Goal: Entertainment & Leisure: Consume media (video, audio)

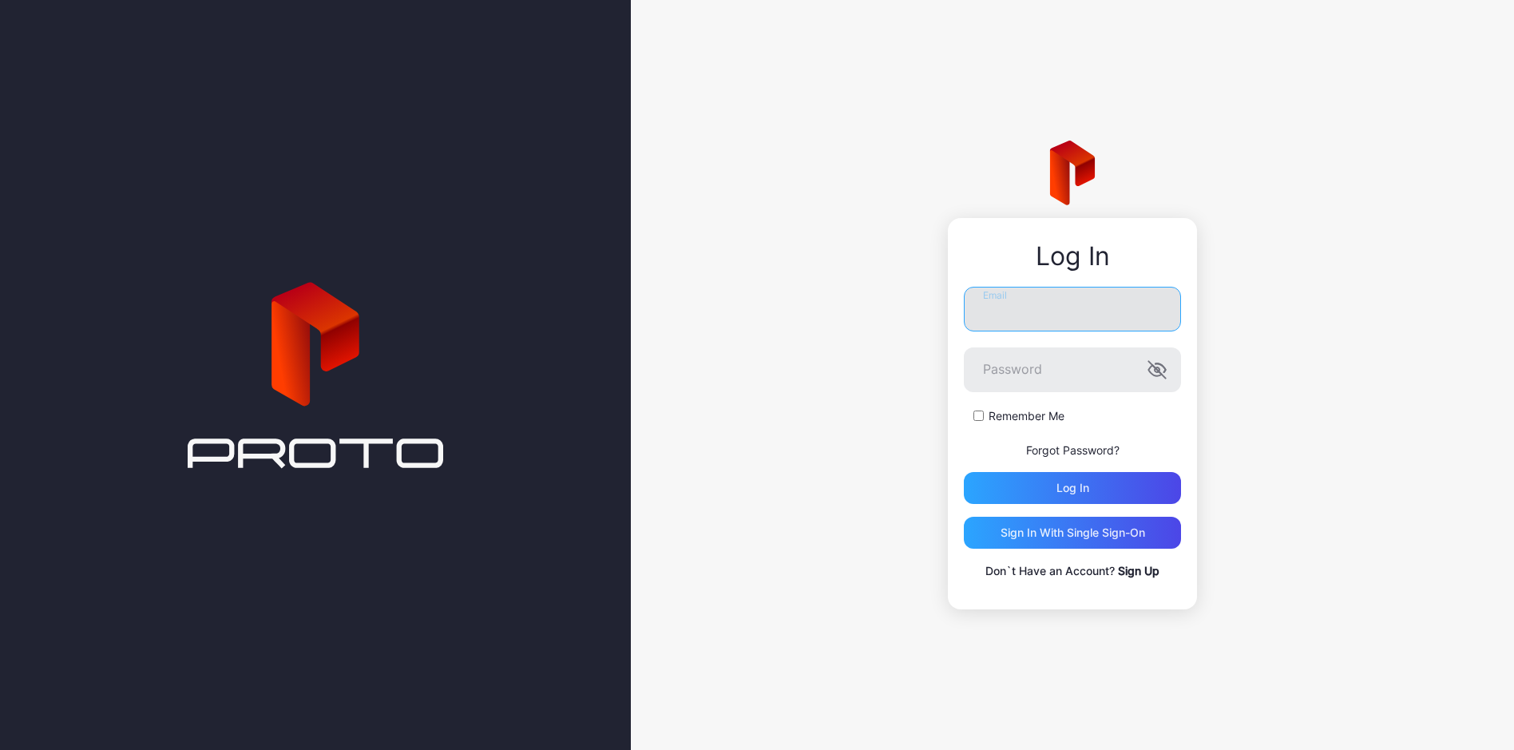
click at [1043, 306] on input "Email" at bounding box center [1072, 309] width 217 height 45
type input "**********"
click at [964, 472] on button "Log in" at bounding box center [1072, 488] width 217 height 32
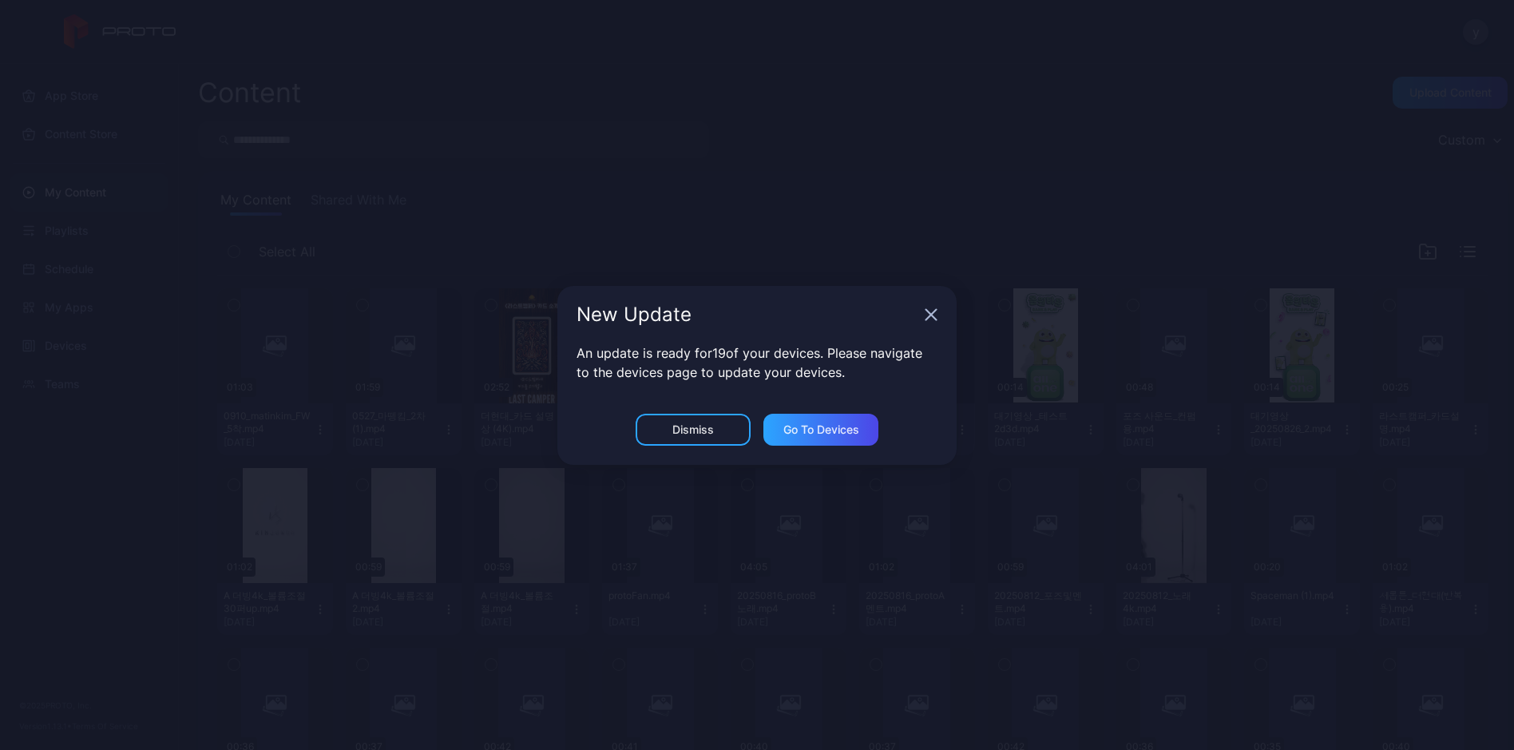
click at [939, 312] on div "New Update" at bounding box center [756, 314] width 399 height 57
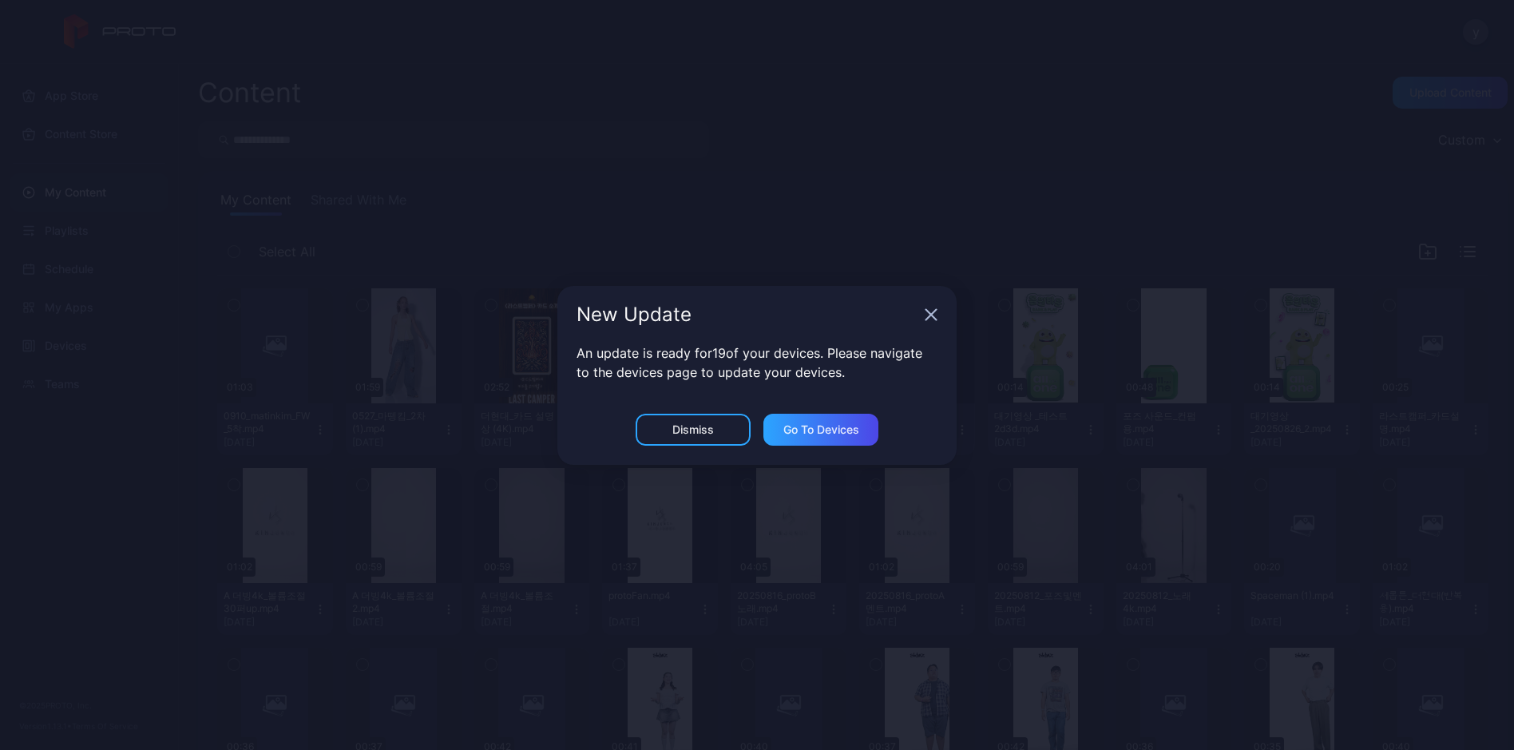
click at [931, 311] on icon "button" at bounding box center [931, 314] width 13 height 13
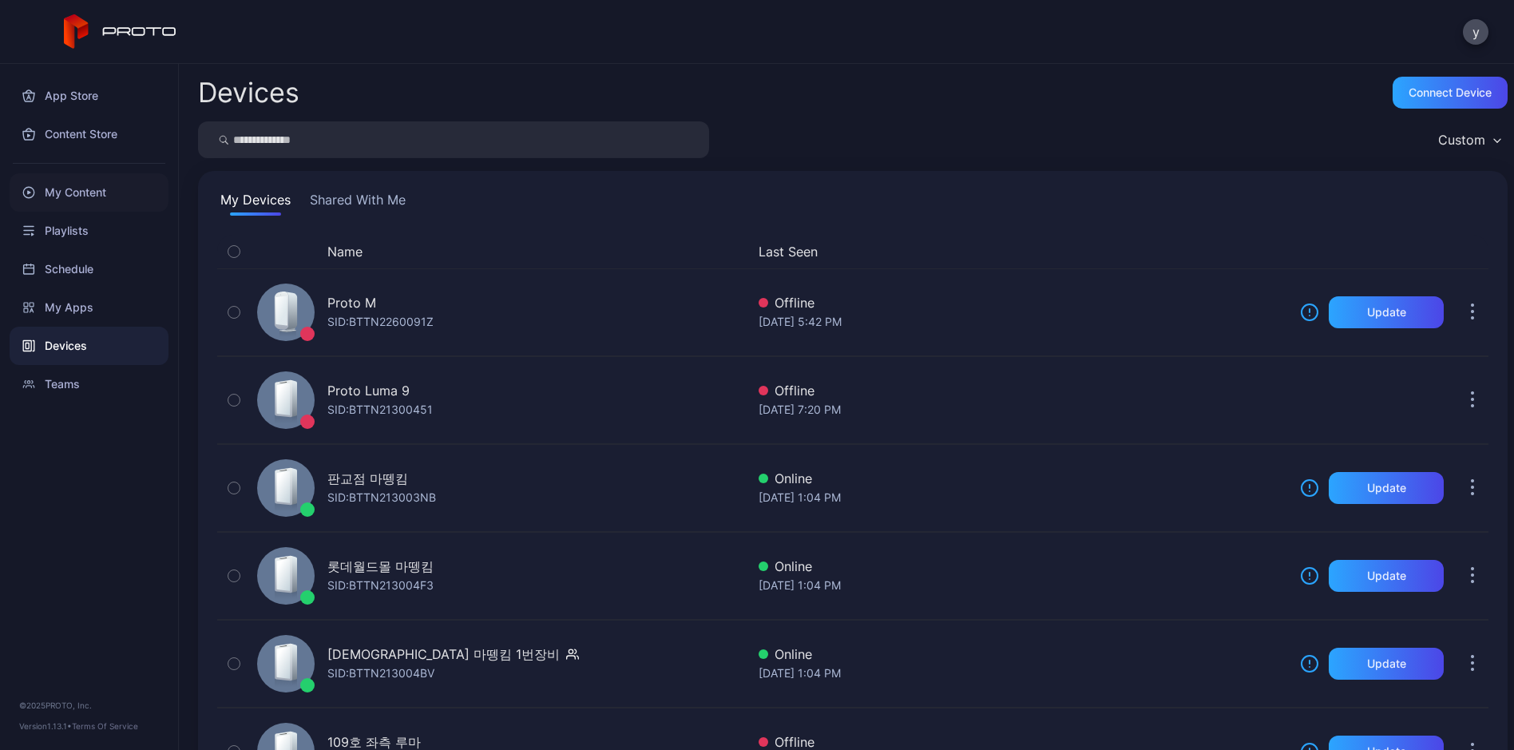
click at [82, 196] on div "My Content" at bounding box center [89, 192] width 159 height 38
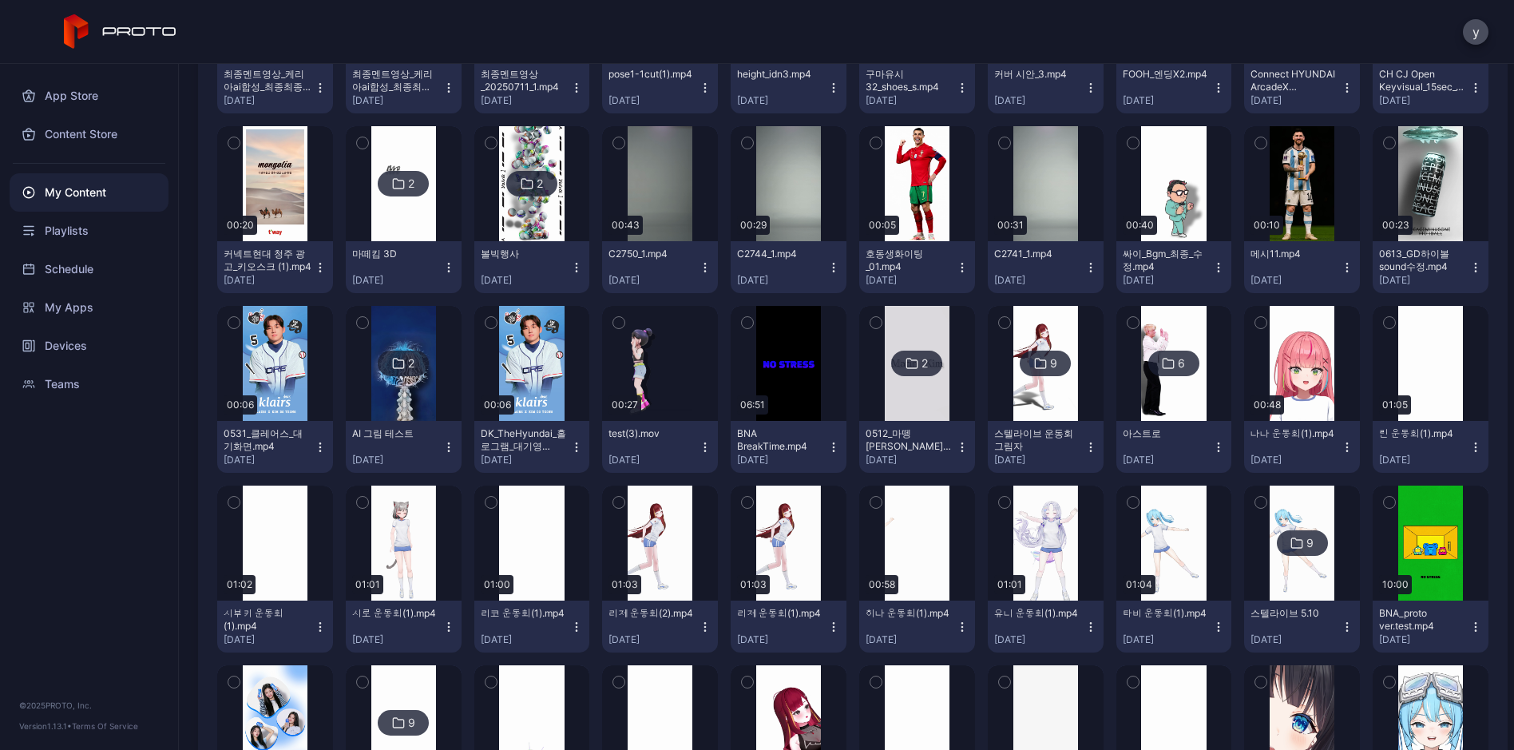
scroll to position [1806, 0]
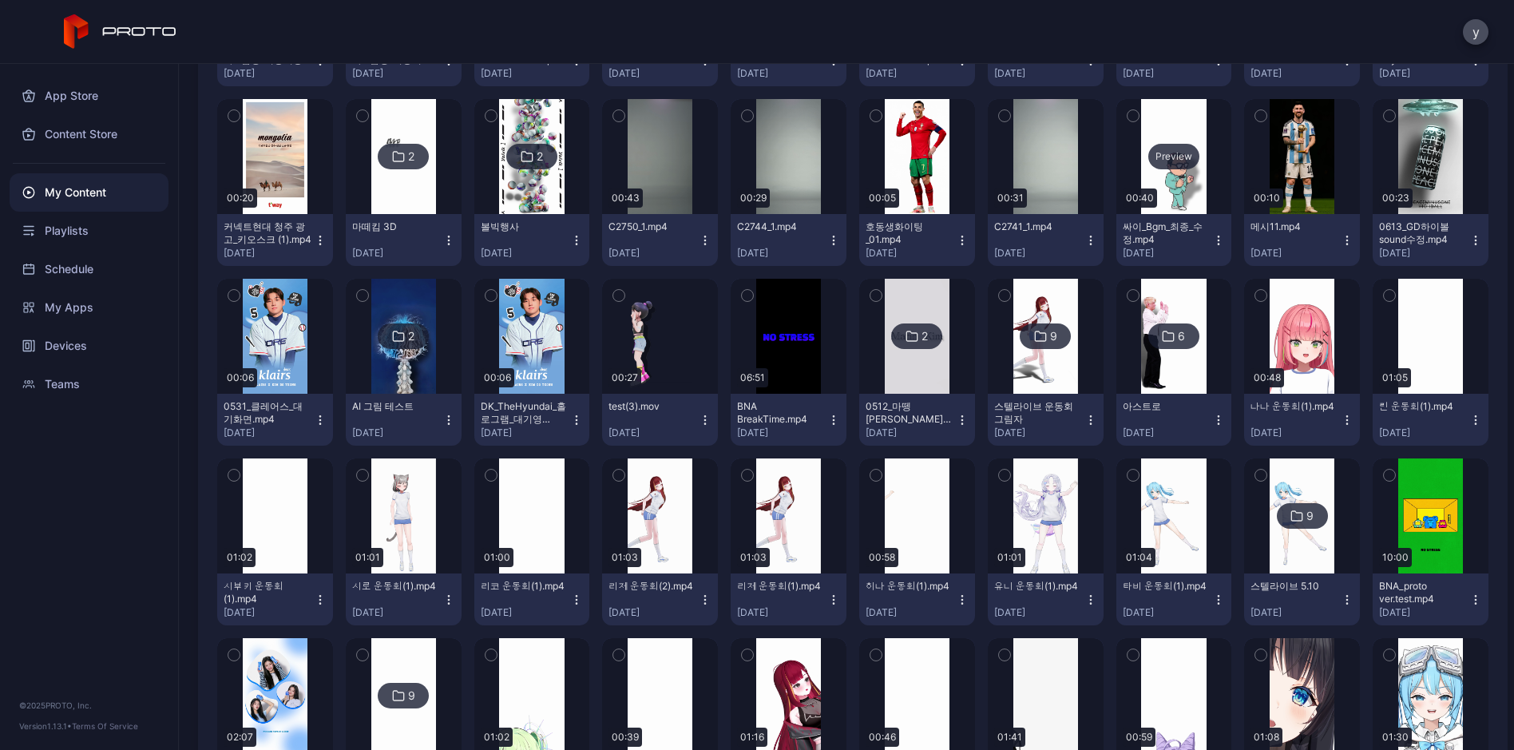
click at [1232, 214] on div "Preview" at bounding box center [1174, 156] width 116 height 115
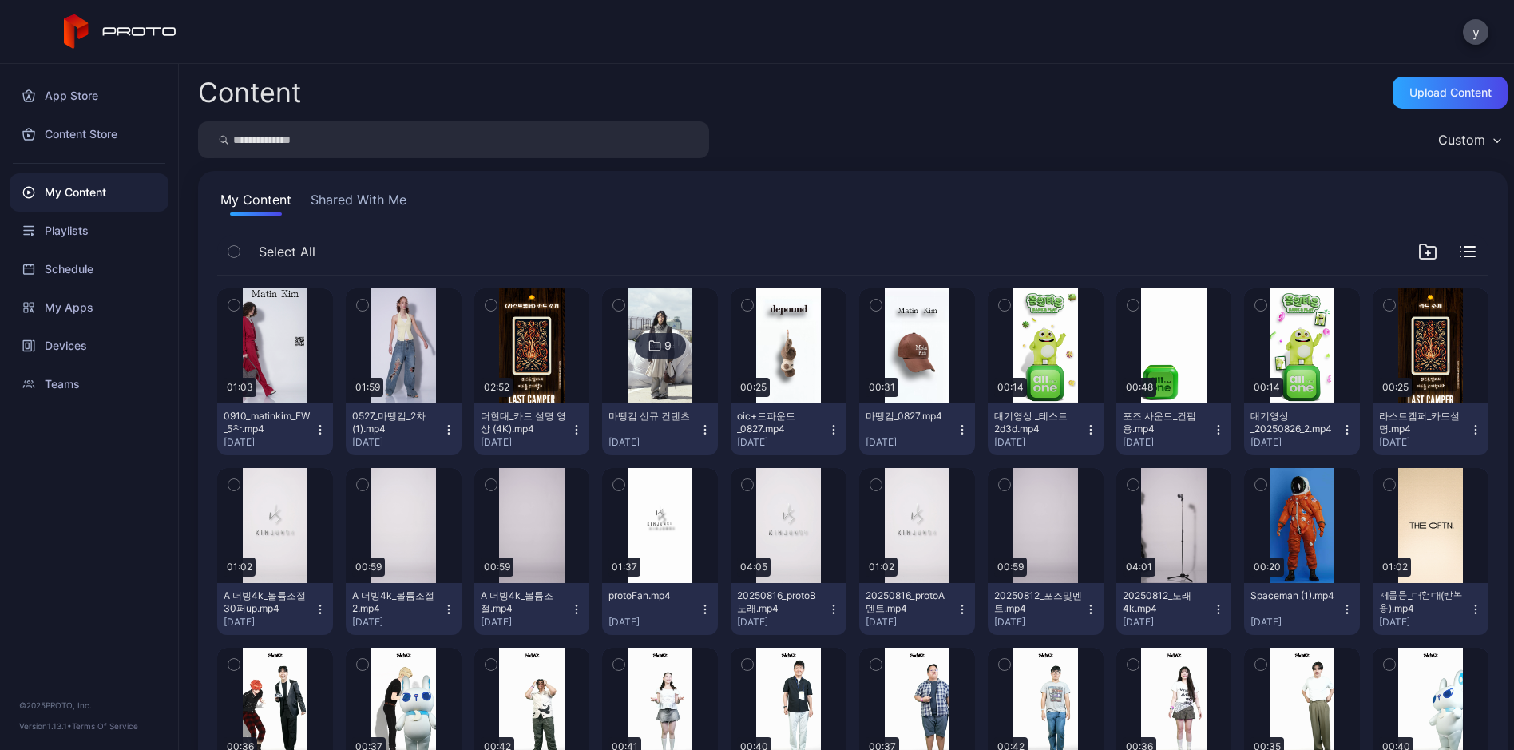
scroll to position [1806, 0]
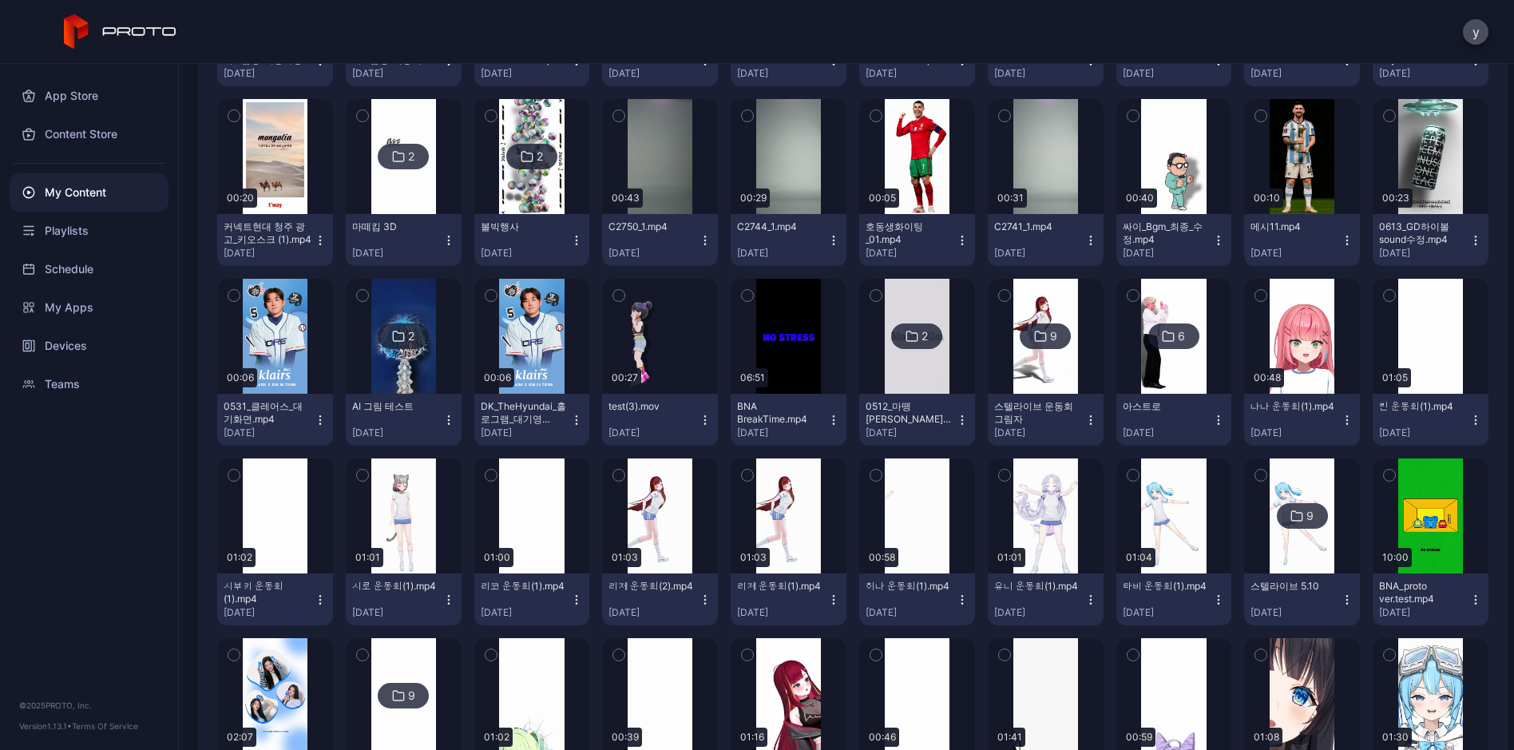
click at [564, 214] on img at bounding box center [531, 156] width 65 height 115
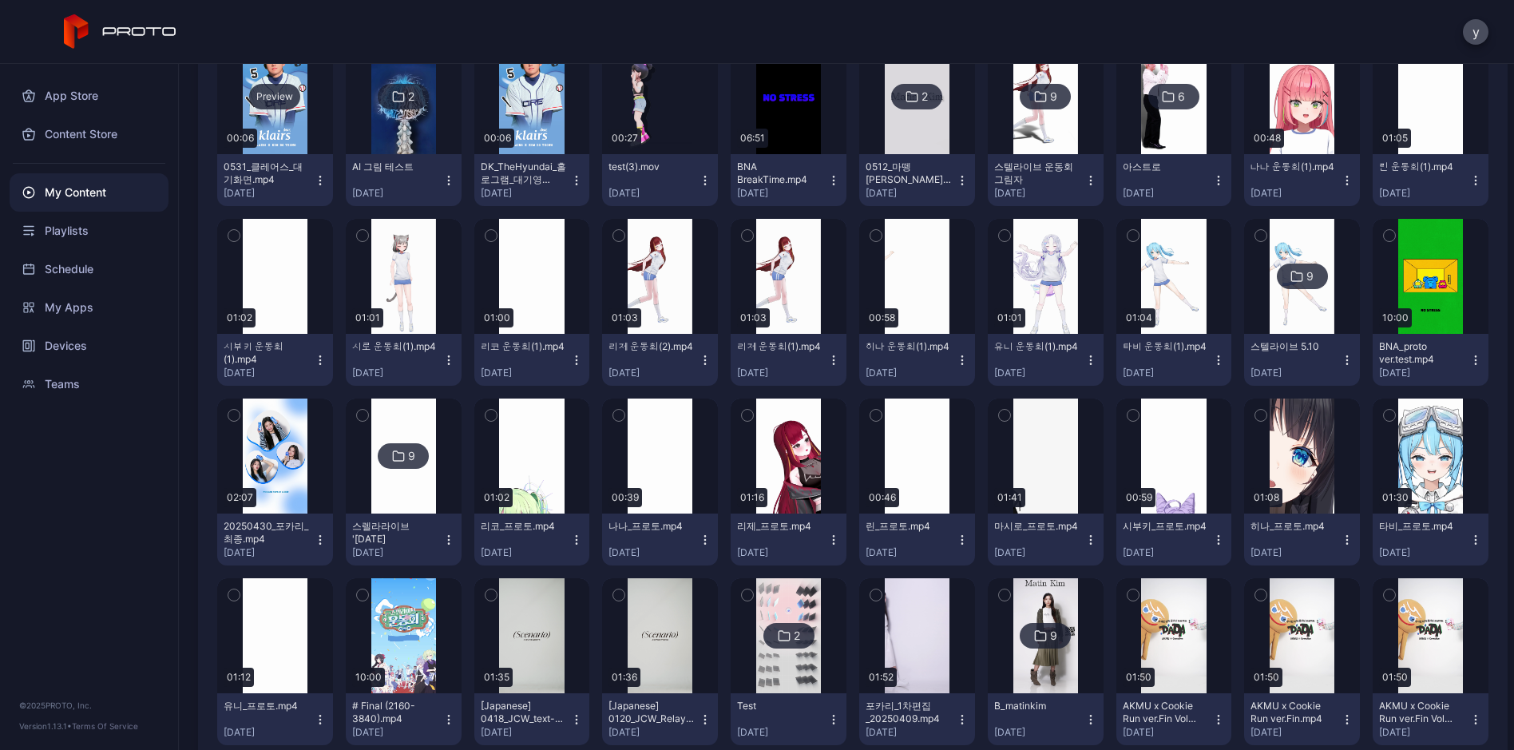
scroll to position [1966, 0]
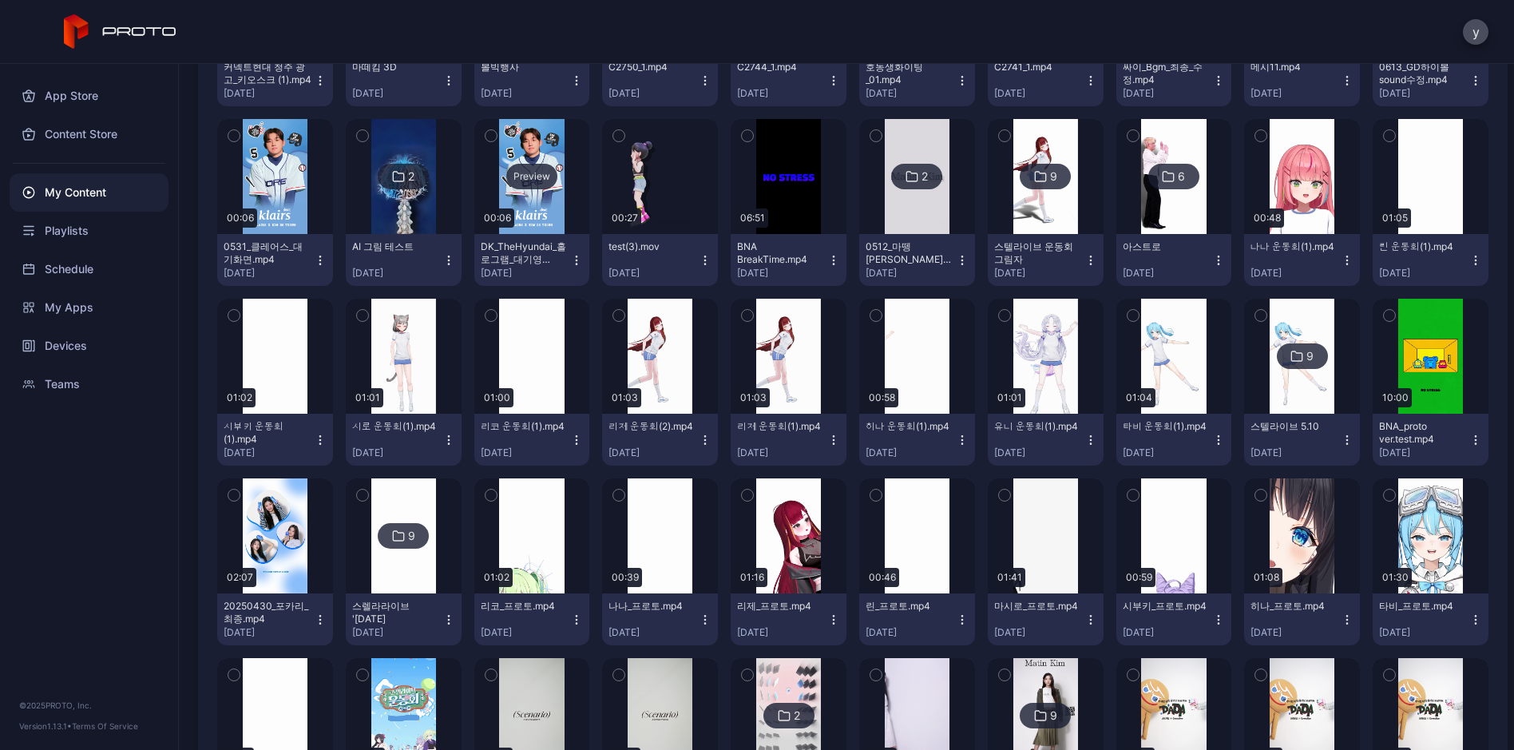
click at [590, 234] on div "Preview" at bounding box center [532, 176] width 116 height 115
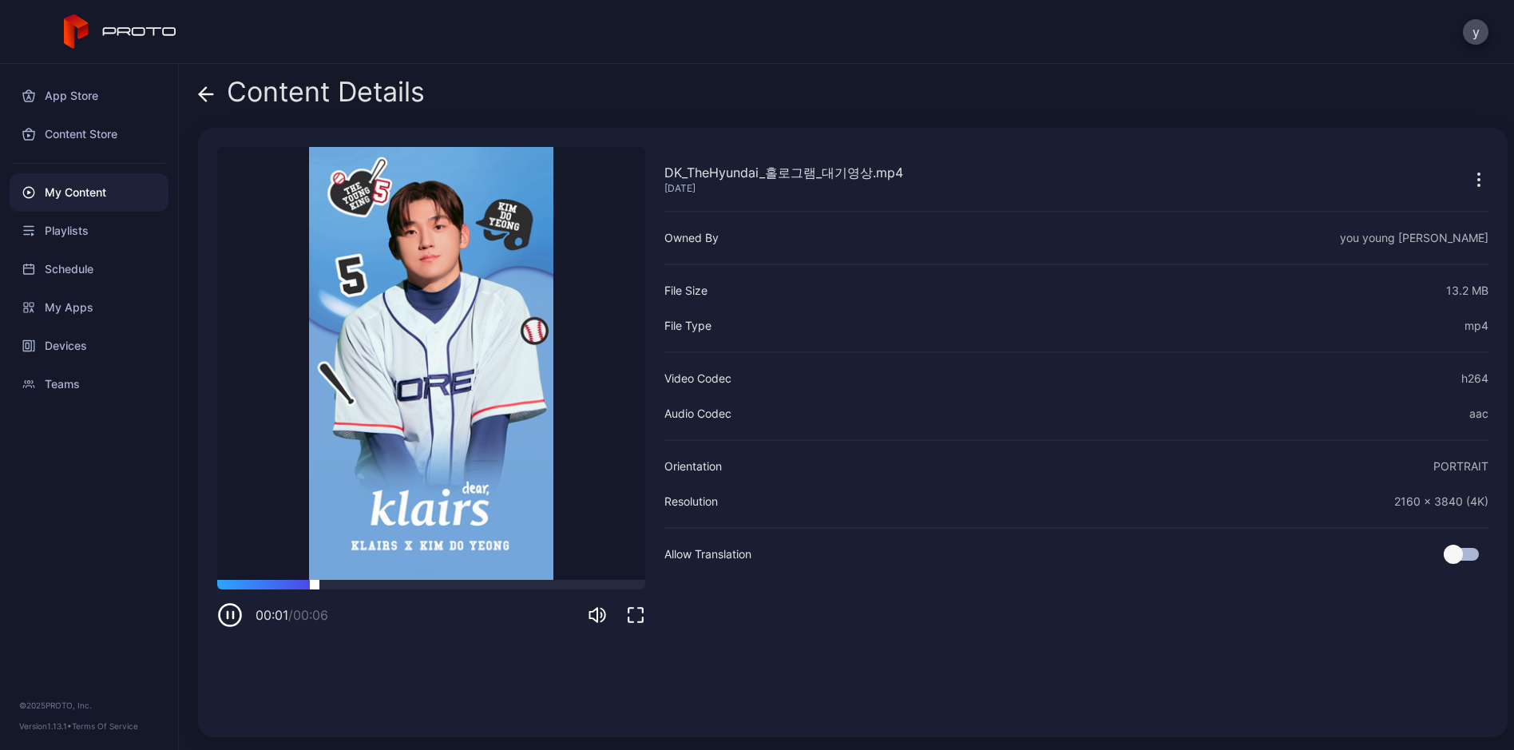
click at [509, 583] on div at bounding box center [431, 585] width 428 height 10
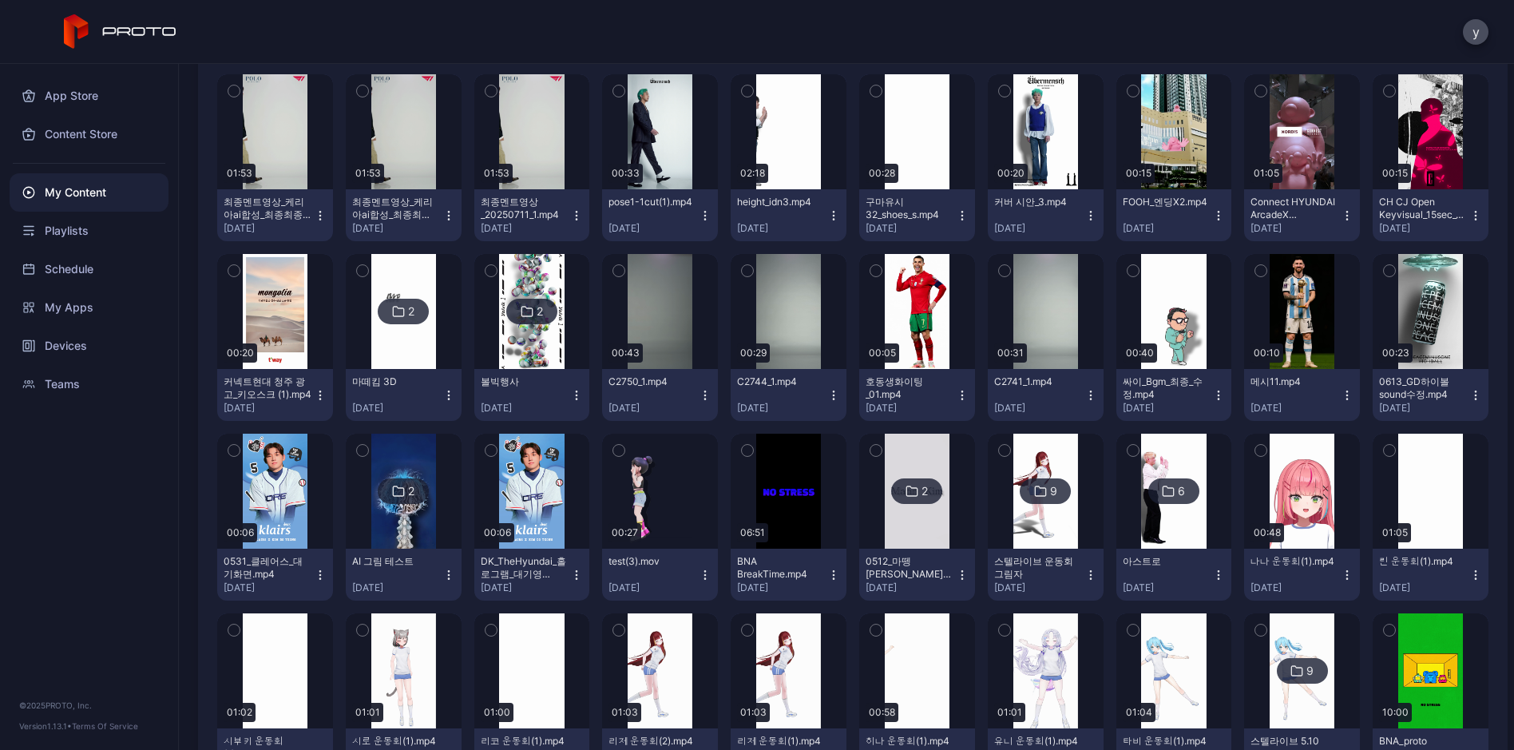
scroll to position [1646, 0]
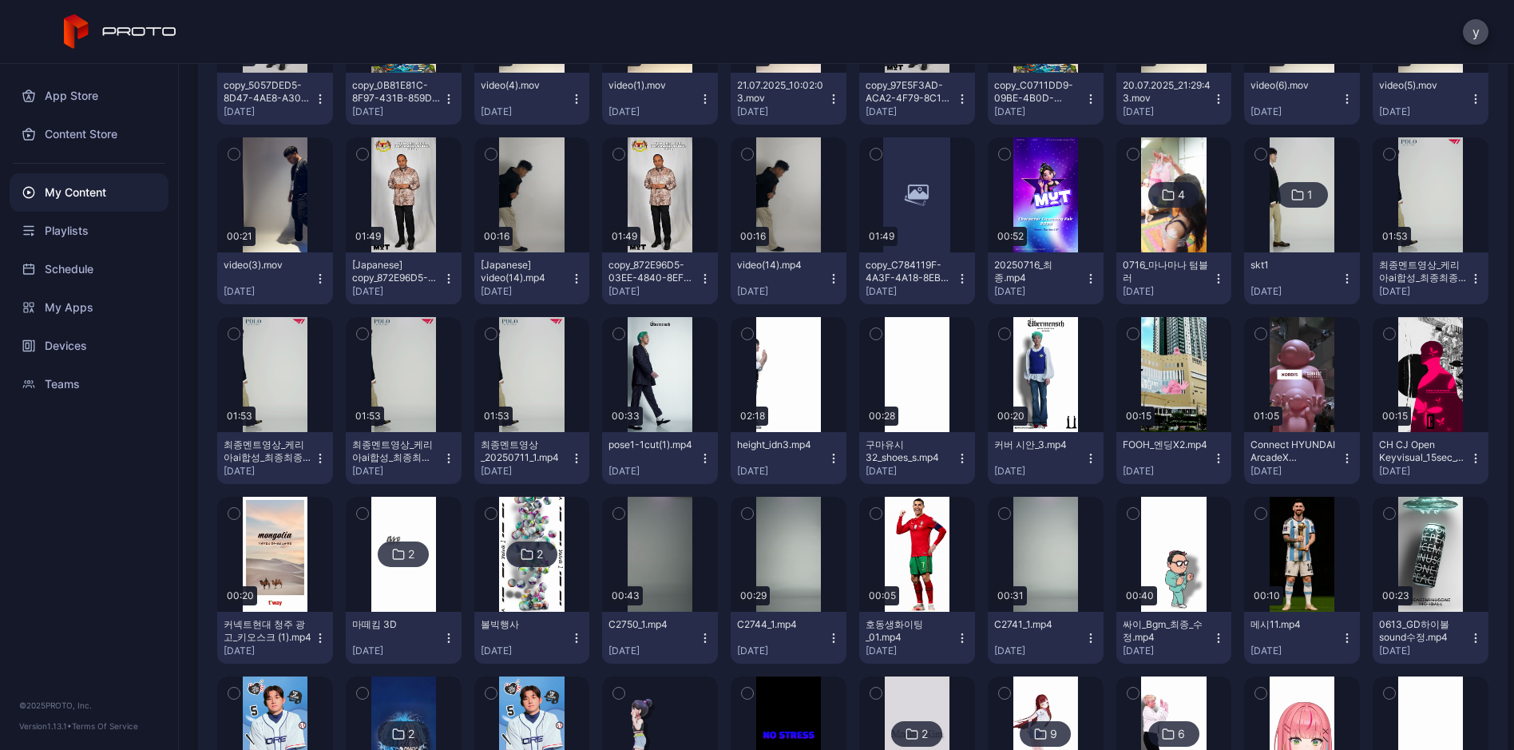
scroll to position [1407, 0]
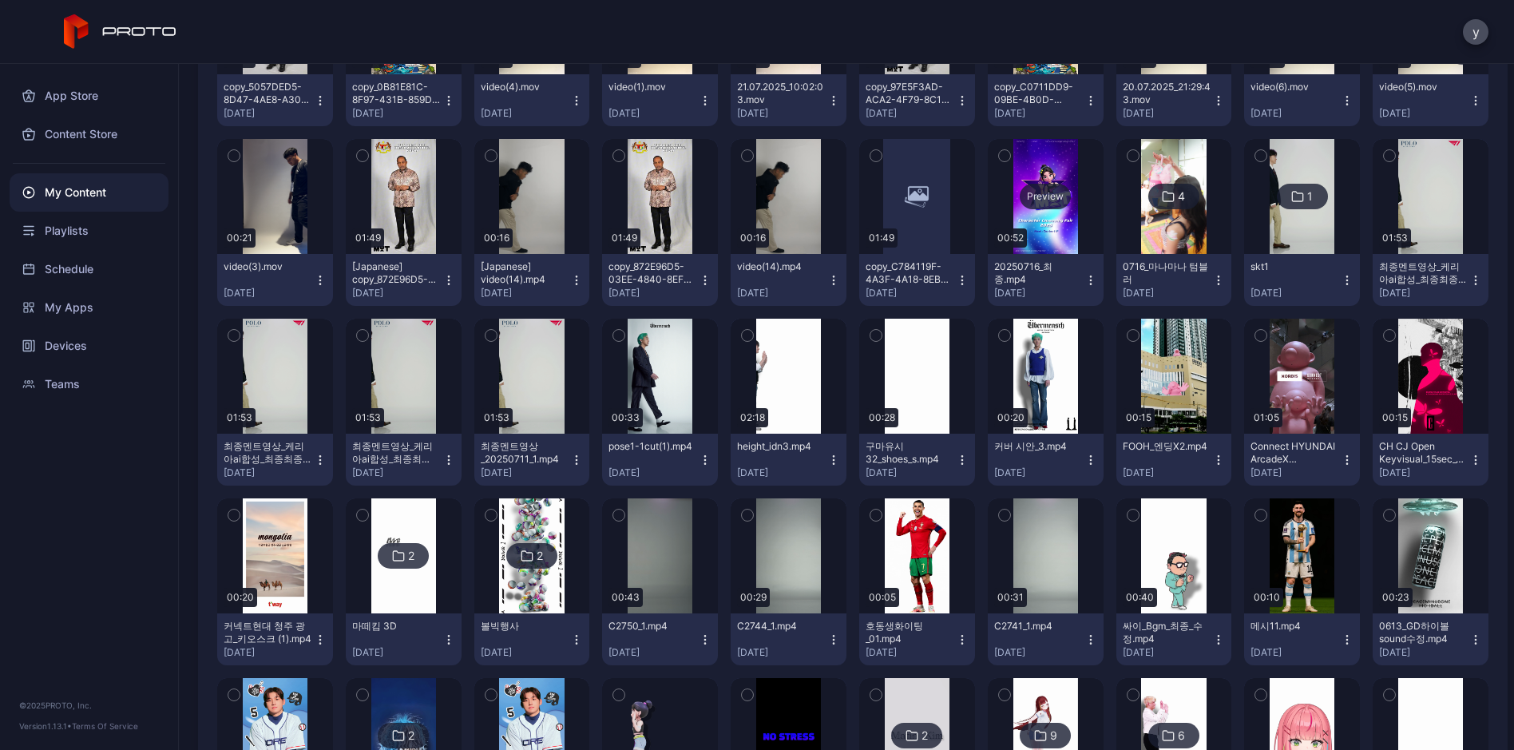
click at [988, 254] on div "Preview" at bounding box center [1046, 196] width 116 height 115
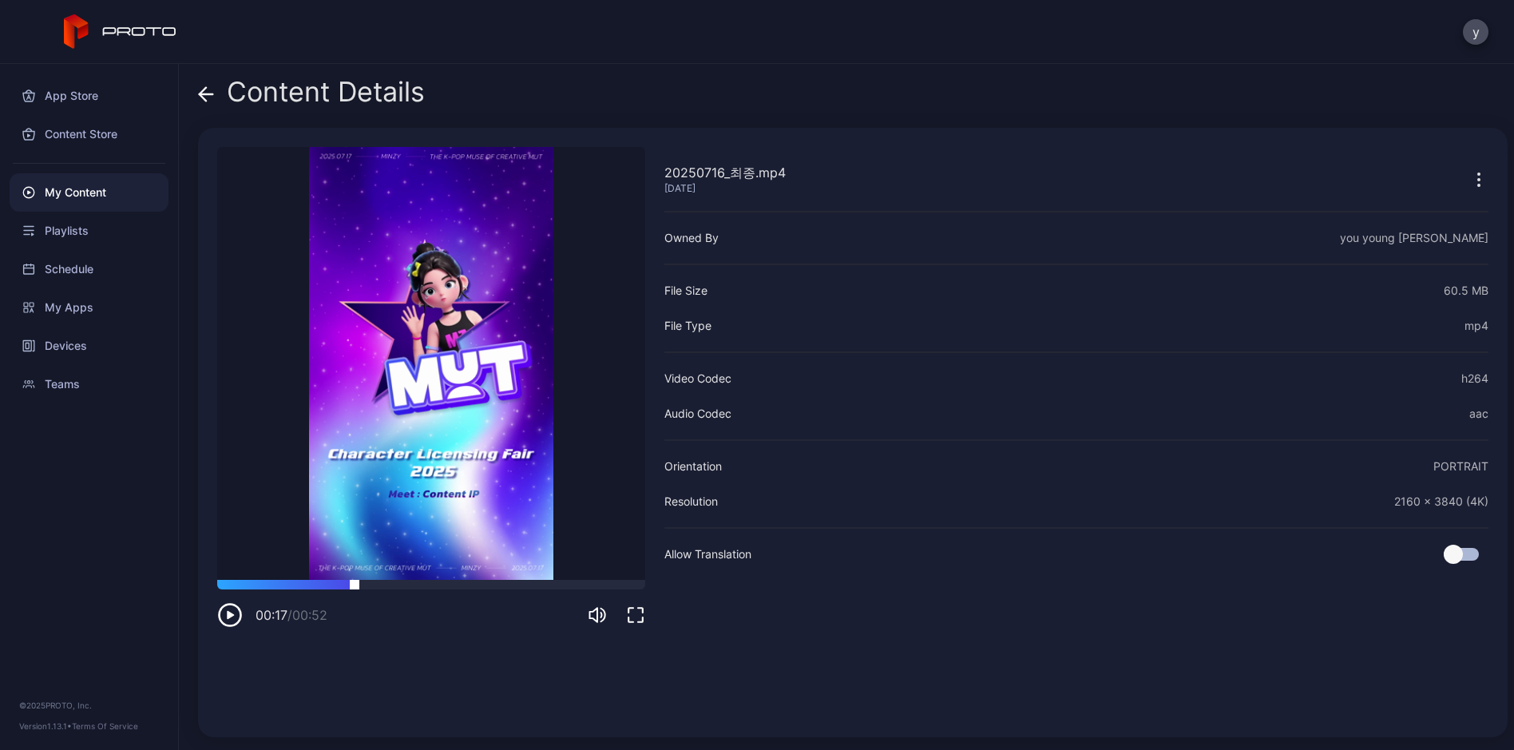
click at [354, 584] on div at bounding box center [431, 585] width 428 height 10
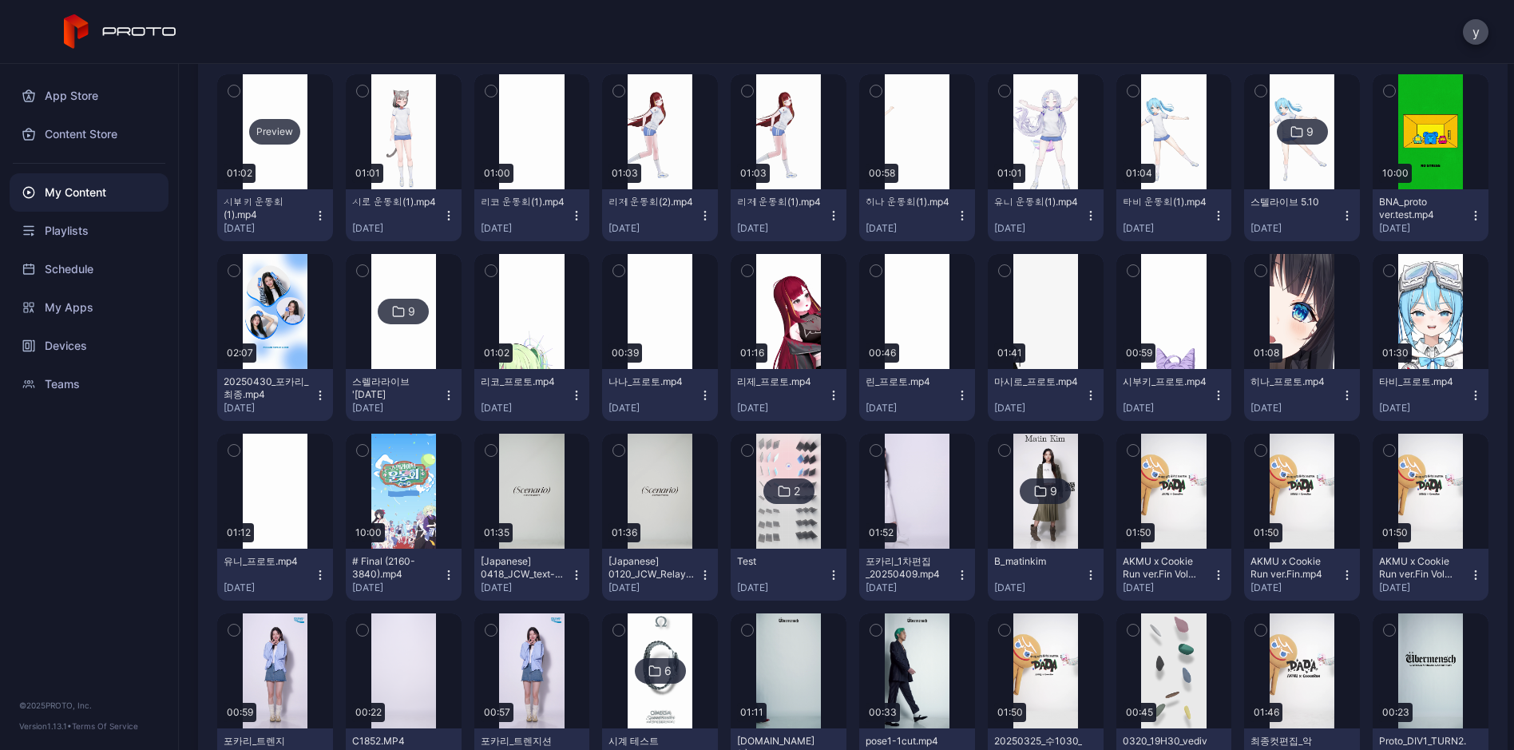
scroll to position [2205, 0]
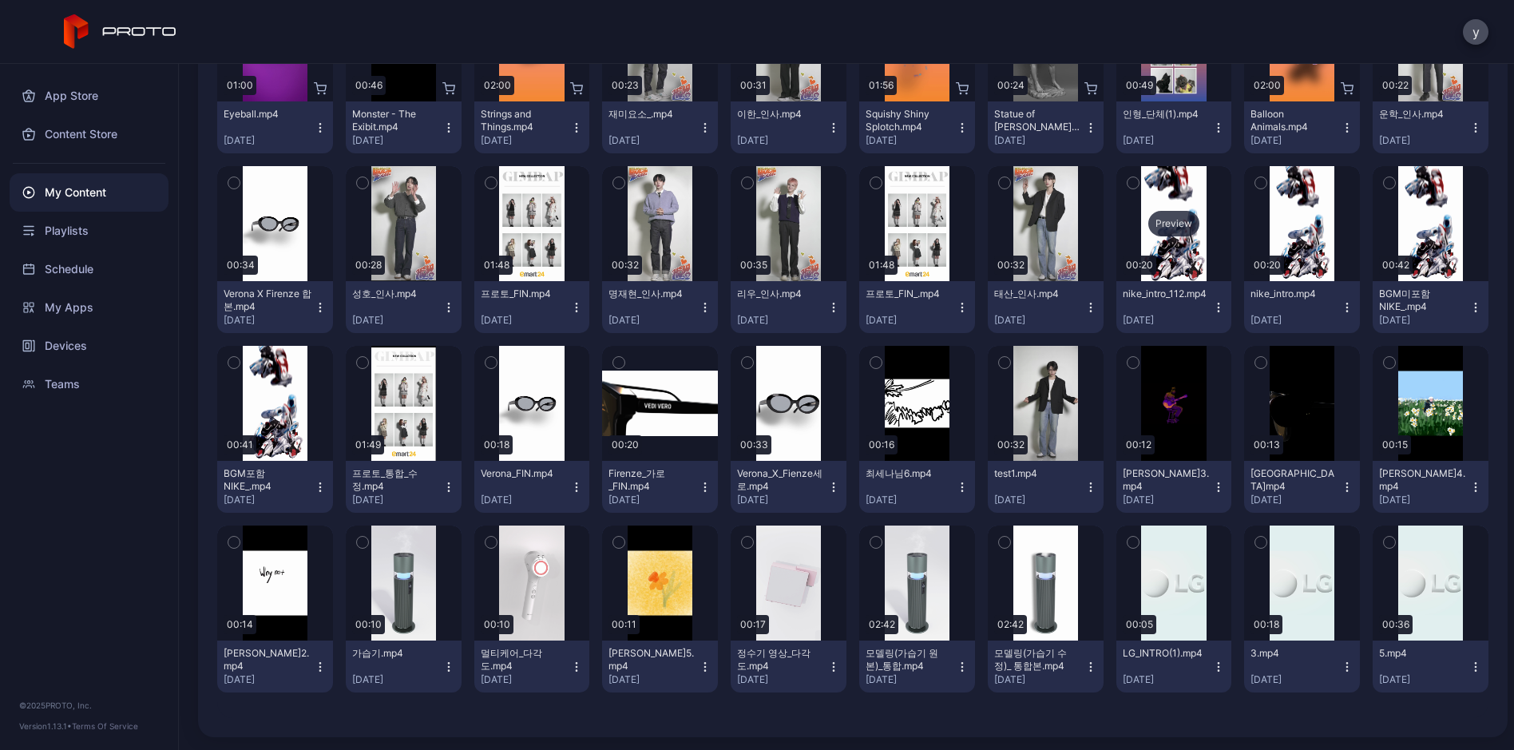
scroll to position [6357, 0]
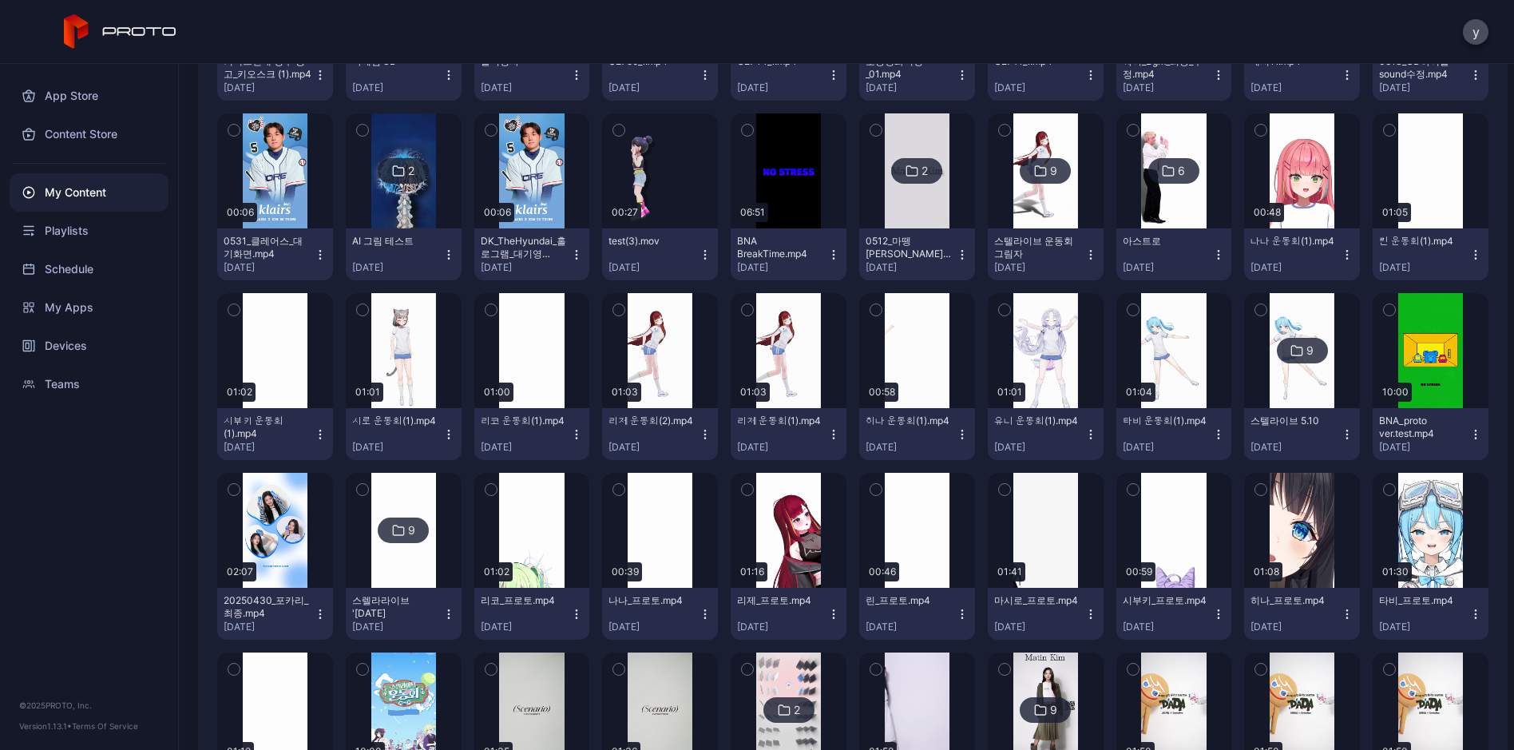
scroll to position [1886, 0]
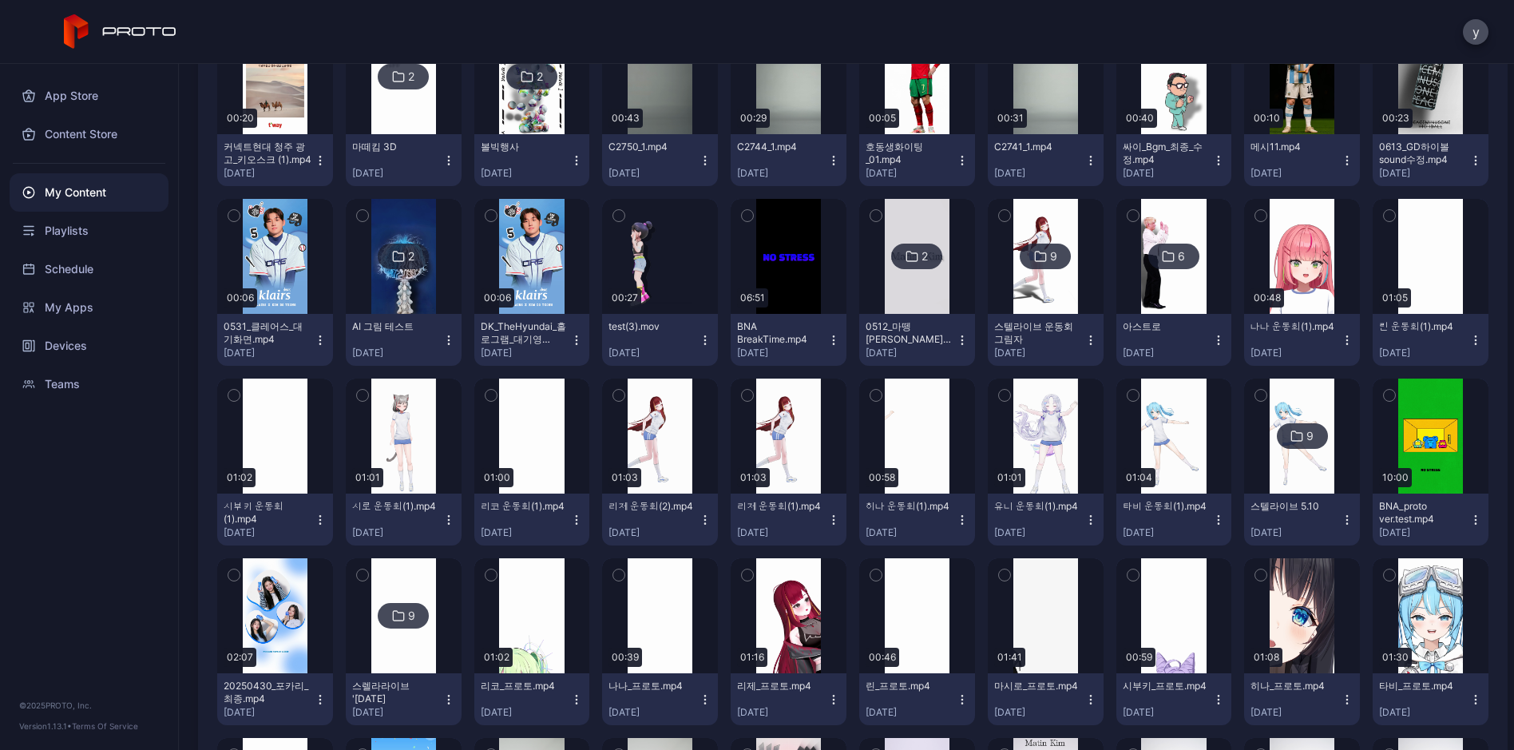
click at [556, 134] on img at bounding box center [531, 76] width 65 height 115
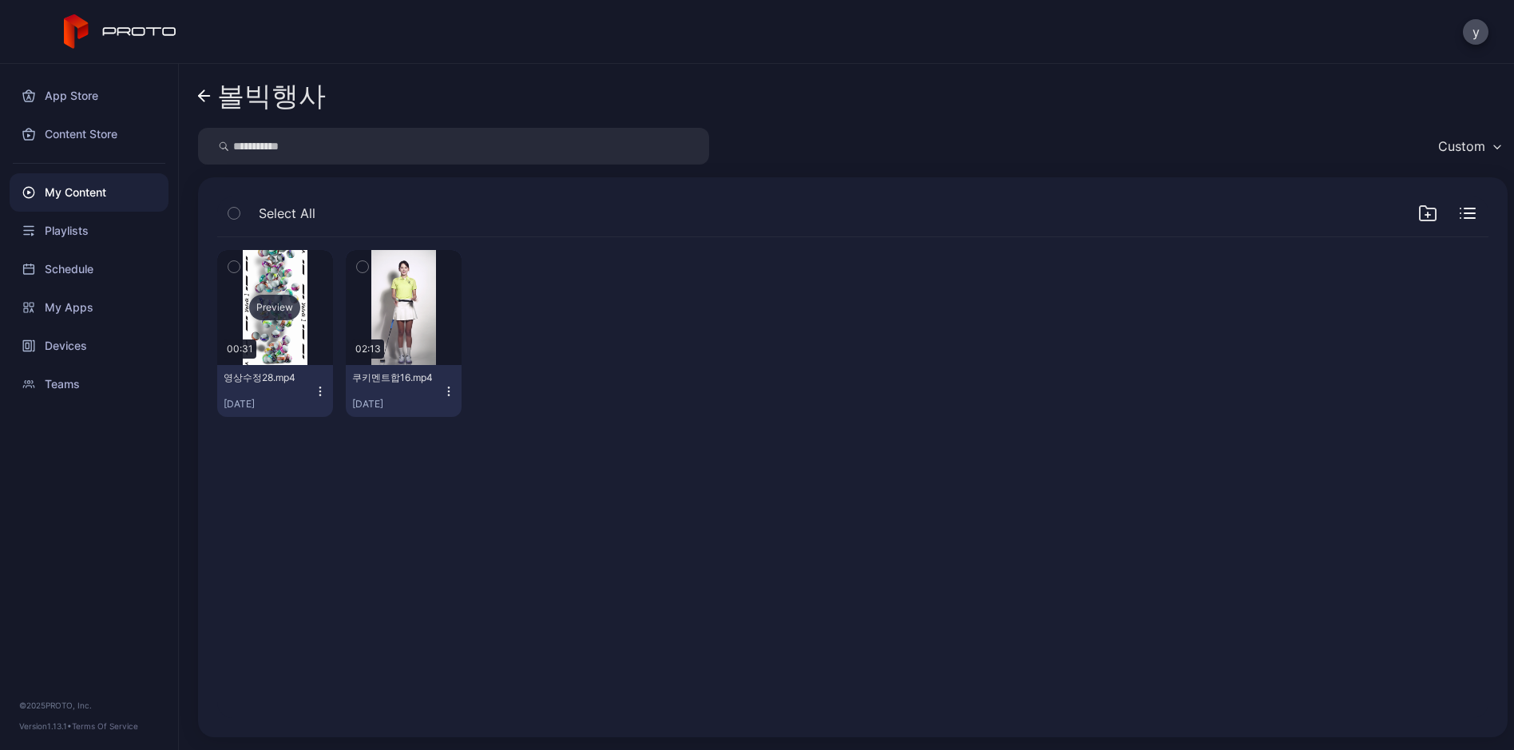
click at [311, 267] on div "Preview" at bounding box center [275, 307] width 116 height 115
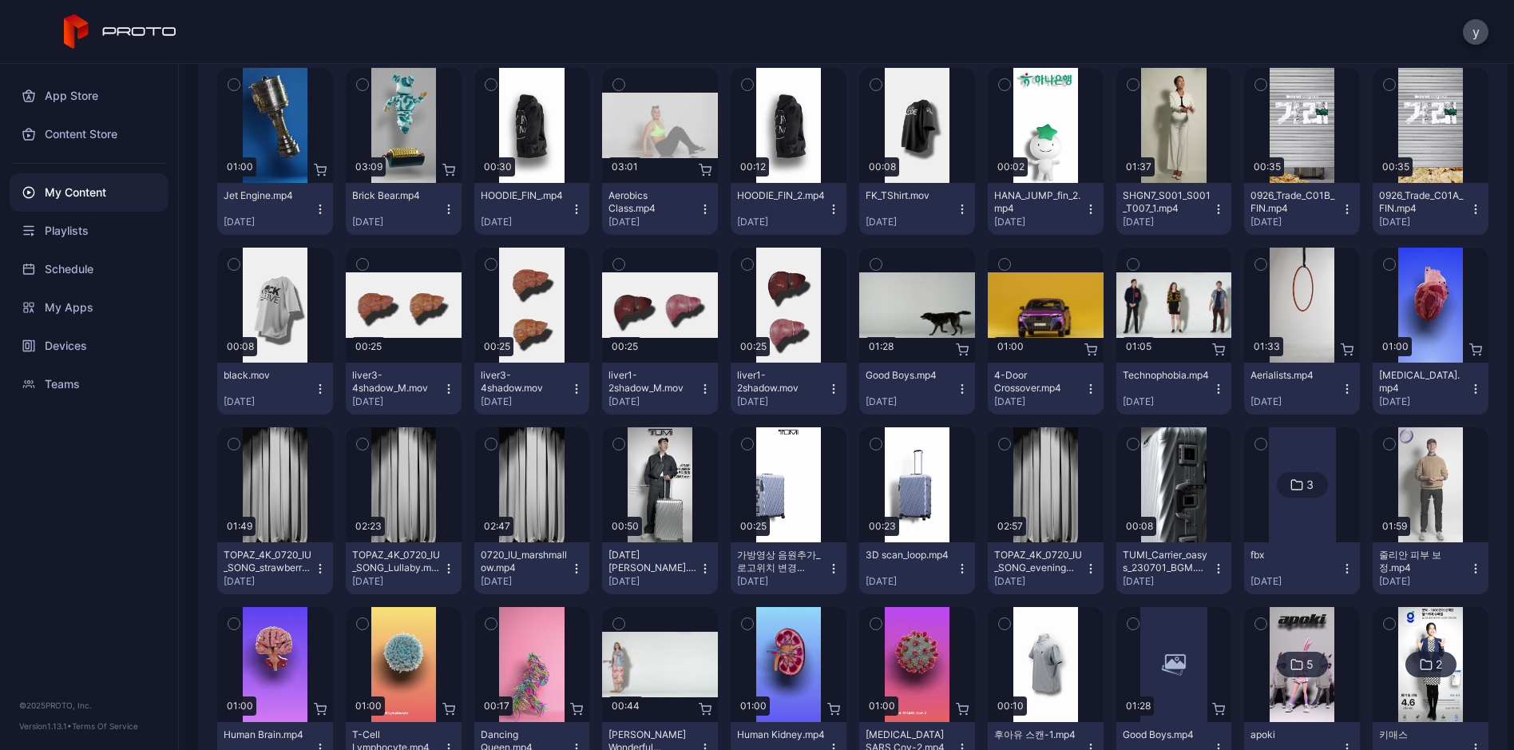
scroll to position [7075, 0]
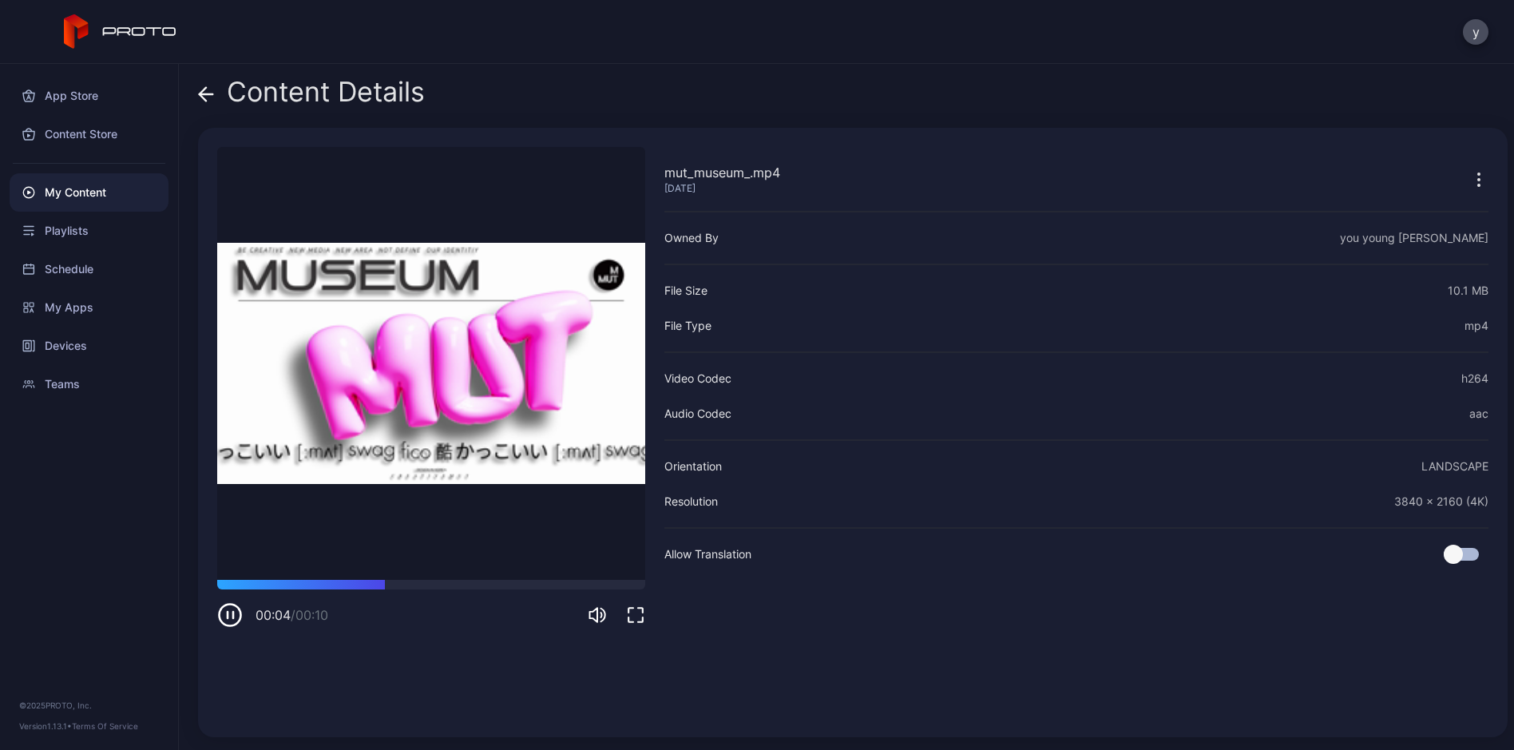
click at [488, 373] on video "Sorry, your browser doesn‘t support embedded videos" at bounding box center [431, 363] width 428 height 433
click at [237, 609] on icon "button" at bounding box center [230, 615] width 26 height 26
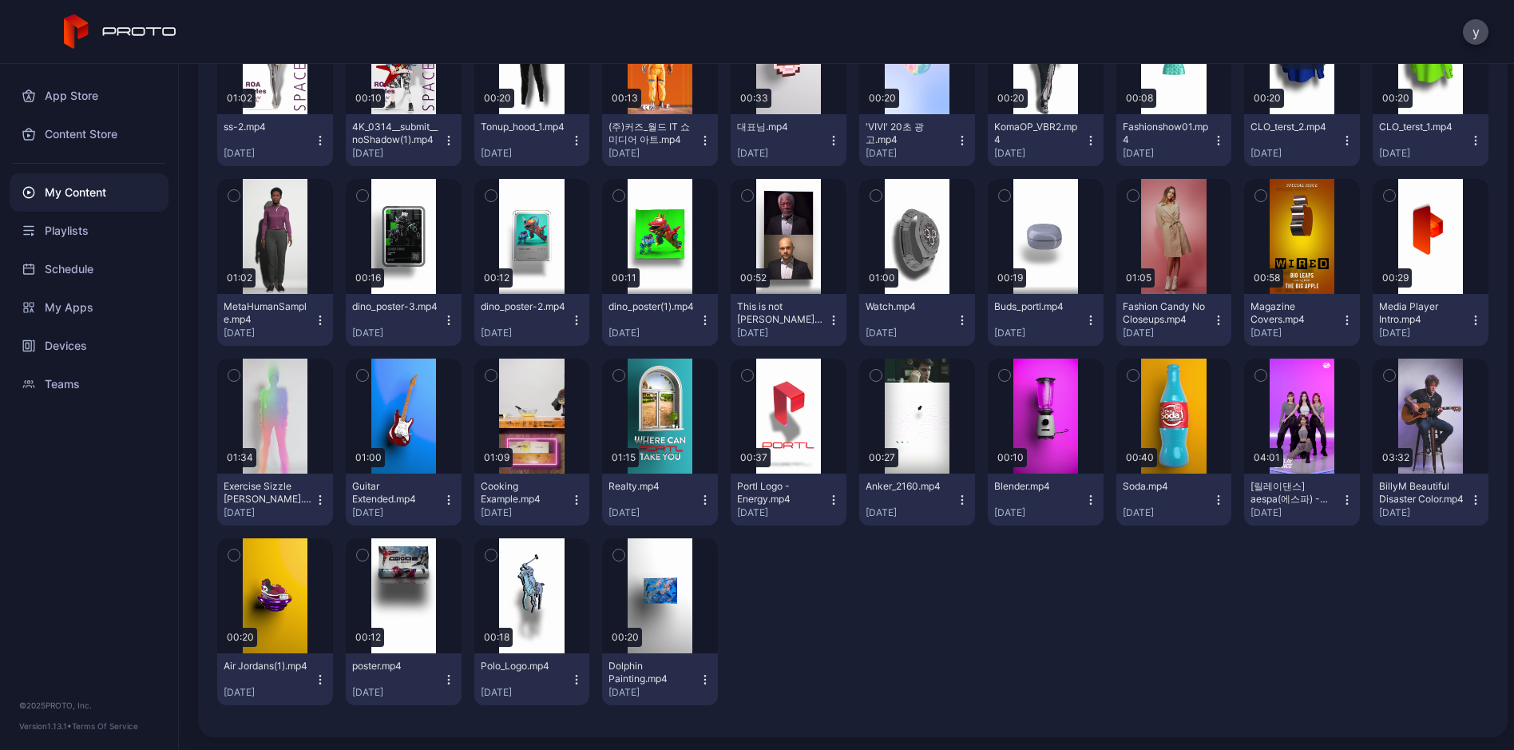
scroll to position [10169, 0]
click at [474, 573] on div "Preview" at bounding box center [532, 595] width 116 height 115
click at [69, 236] on div "Playlists" at bounding box center [89, 231] width 159 height 38
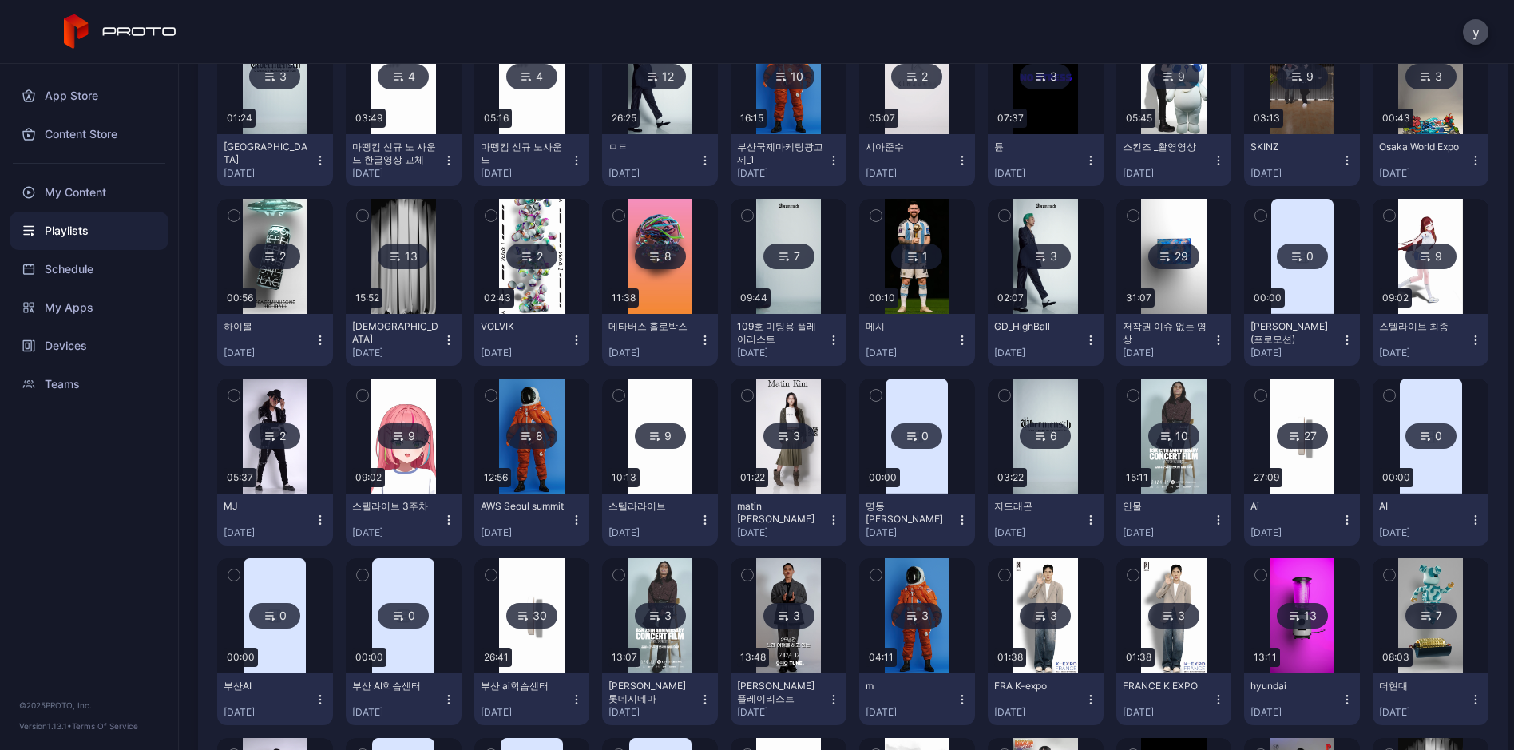
scroll to position [349, 0]
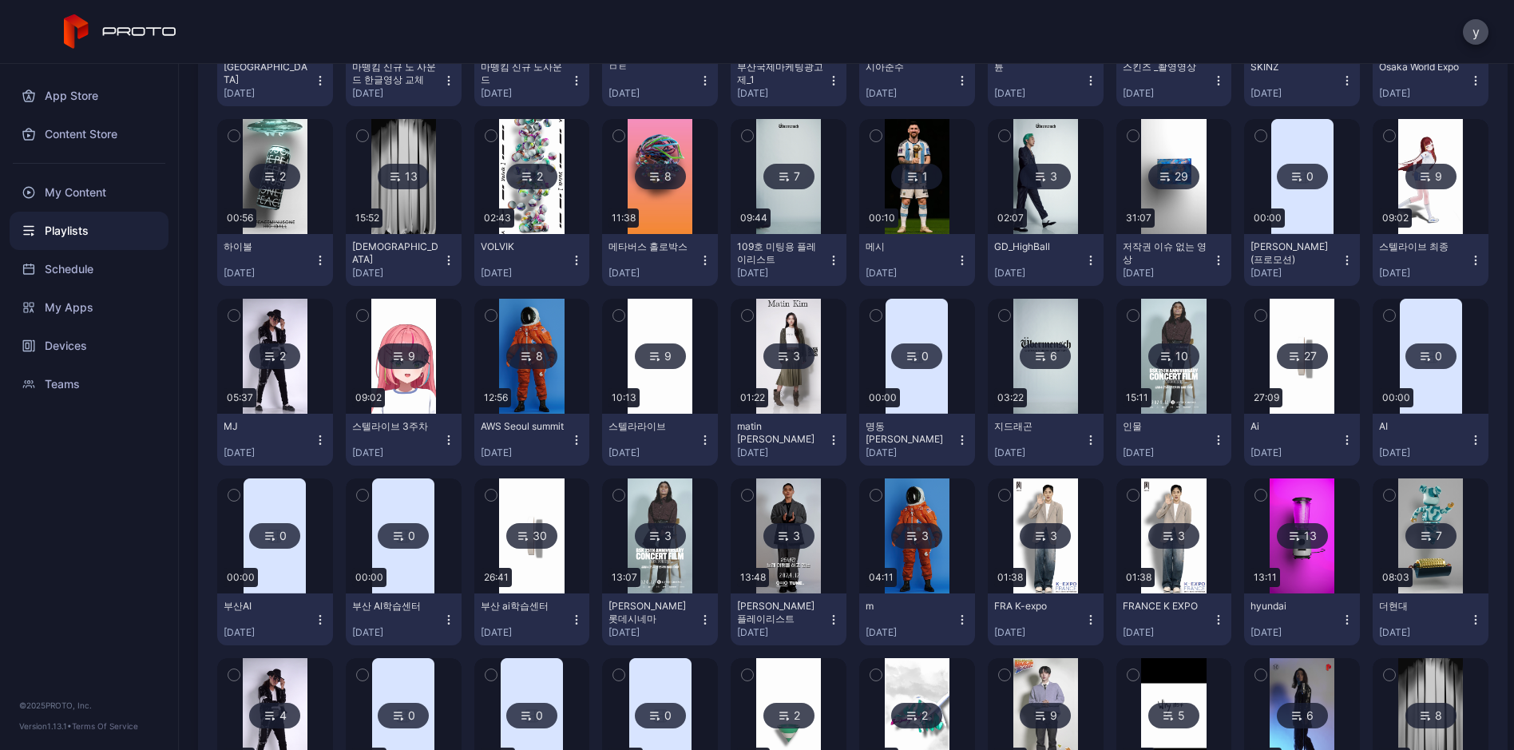
click at [1398, 234] on img at bounding box center [1430, 176] width 65 height 115
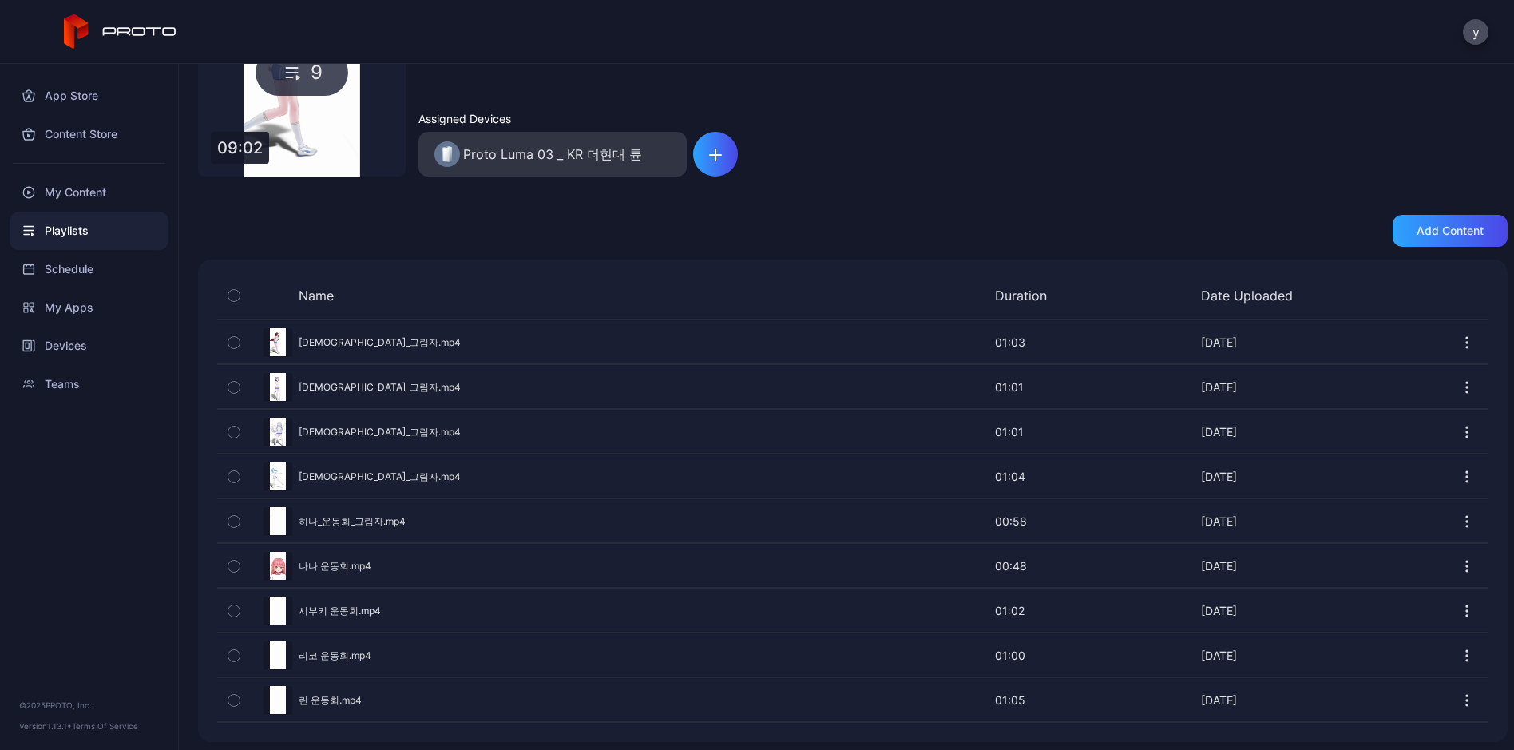
scroll to position [160, 0]
click at [343, 467] on div "Preview" at bounding box center [852, 475] width 1271 height 42
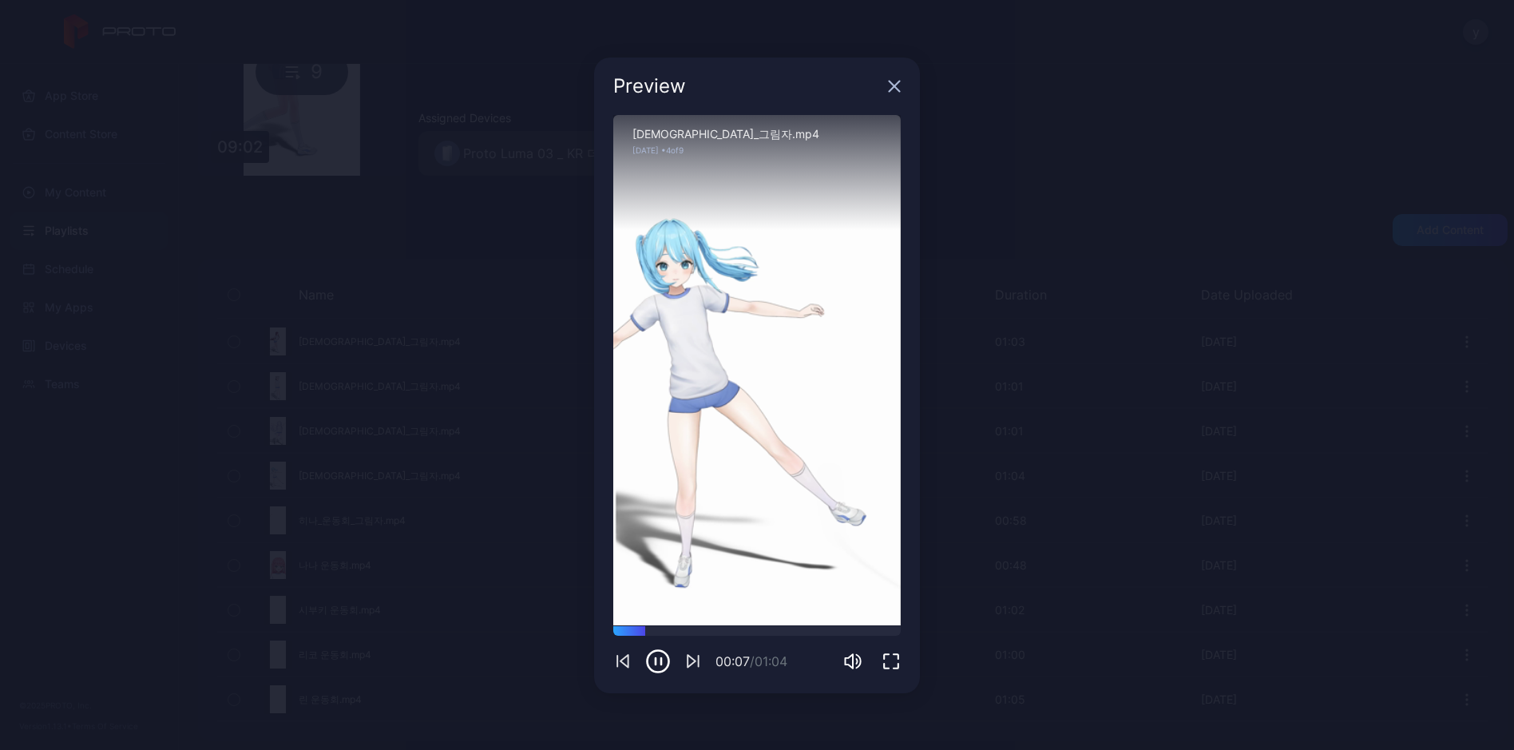
click at [890, 80] on icon "button" at bounding box center [894, 86] width 13 height 13
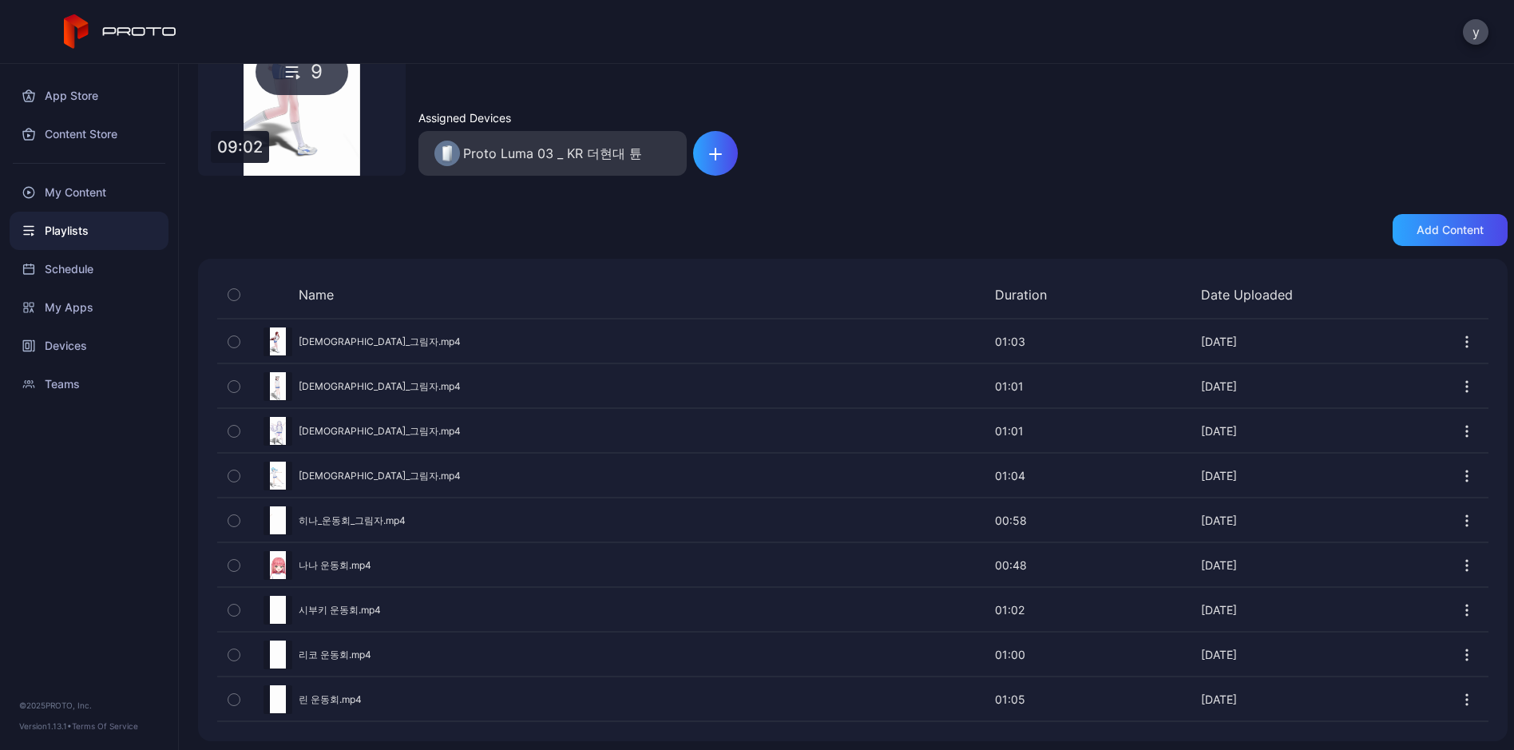
scroll to position [0, 0]
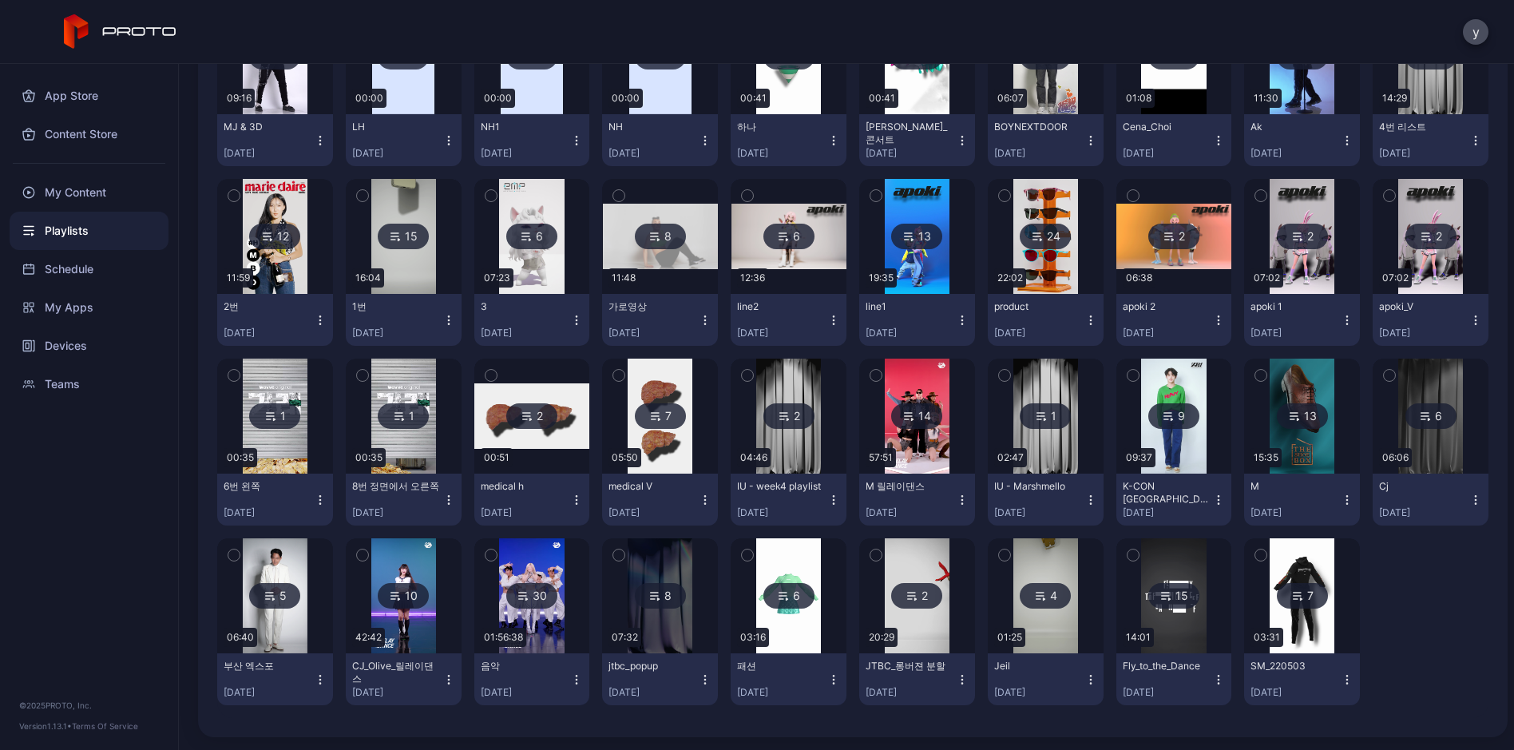
scroll to position [1028, 0]
click at [307, 179] on img at bounding box center [275, 236] width 65 height 115
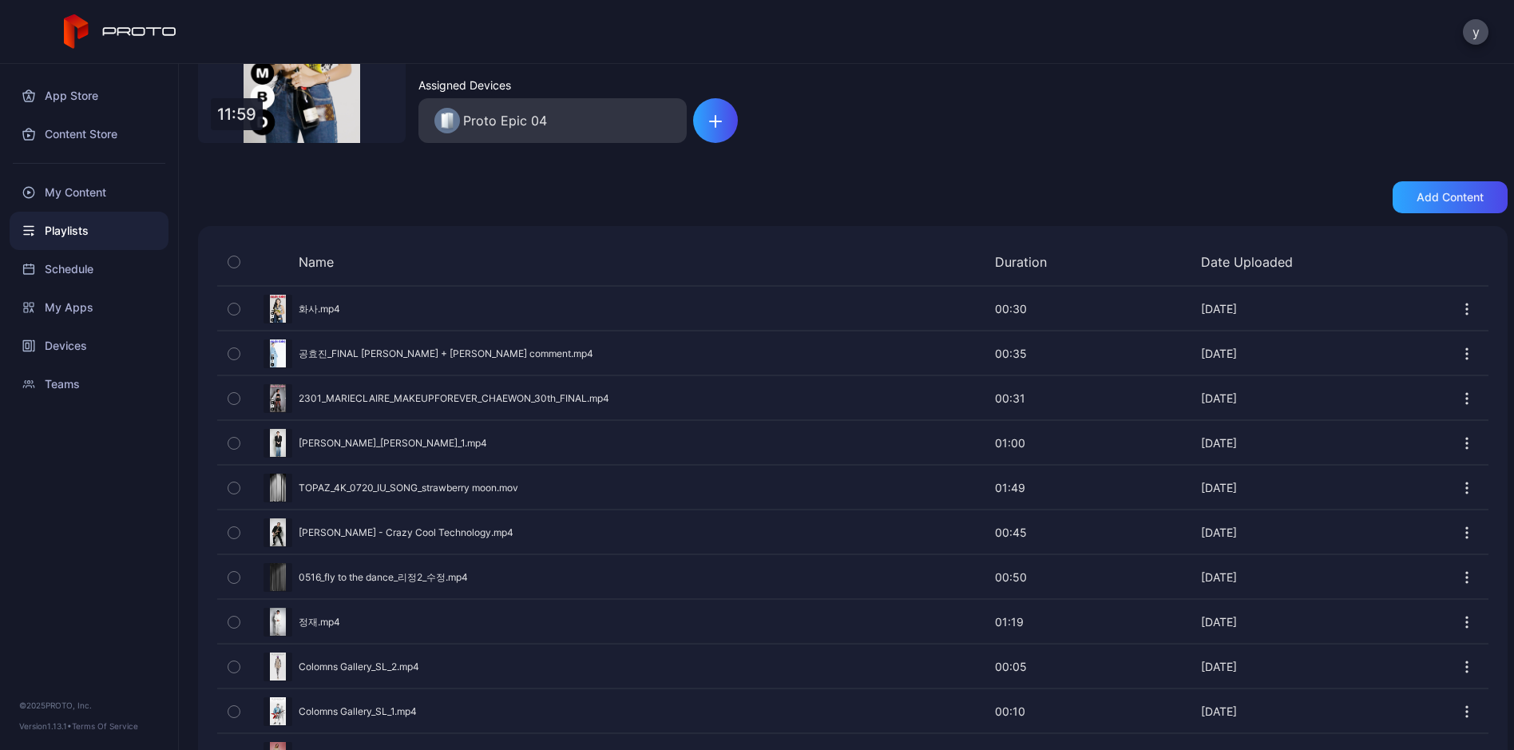
scroll to position [240, 0]
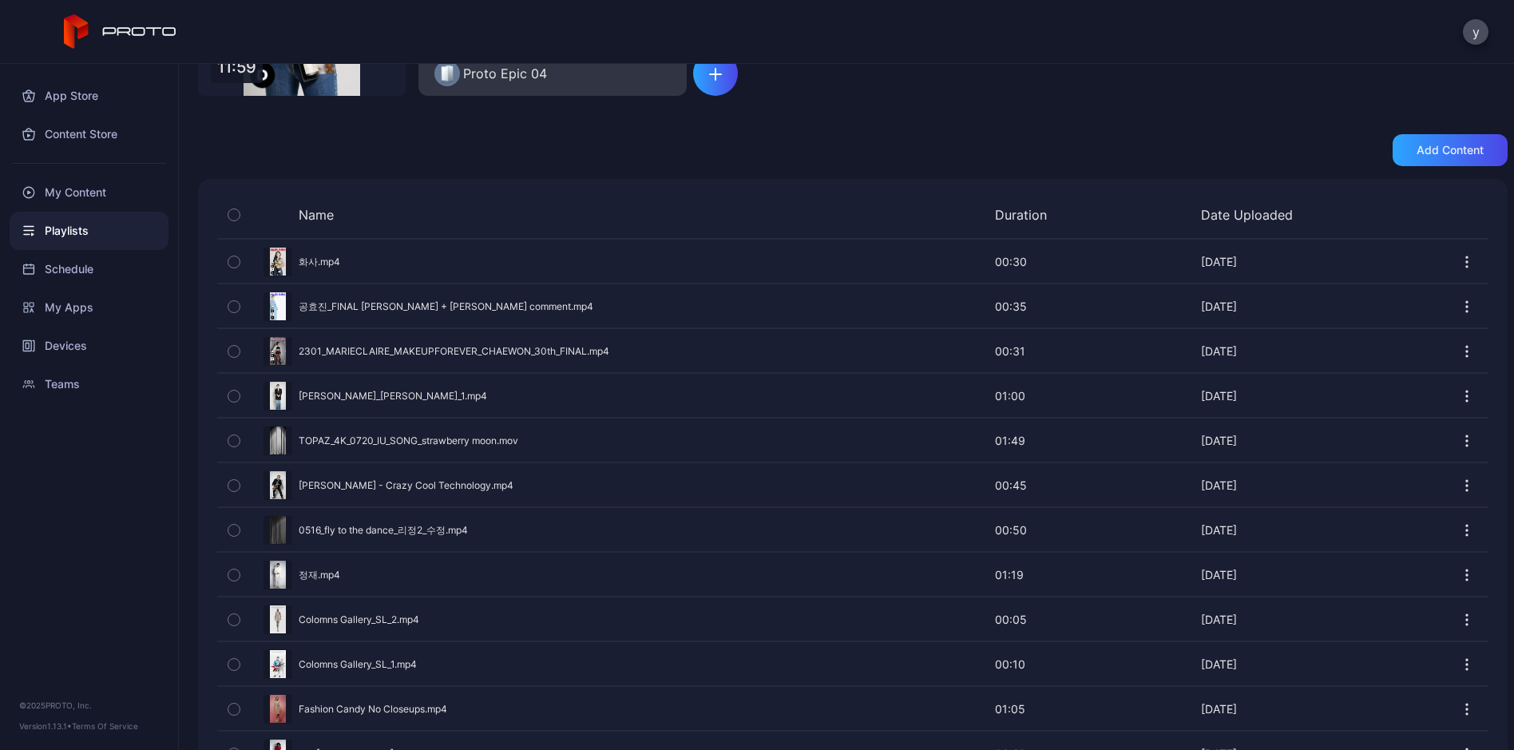
click at [304, 262] on div "Preview" at bounding box center [852, 261] width 1271 height 42
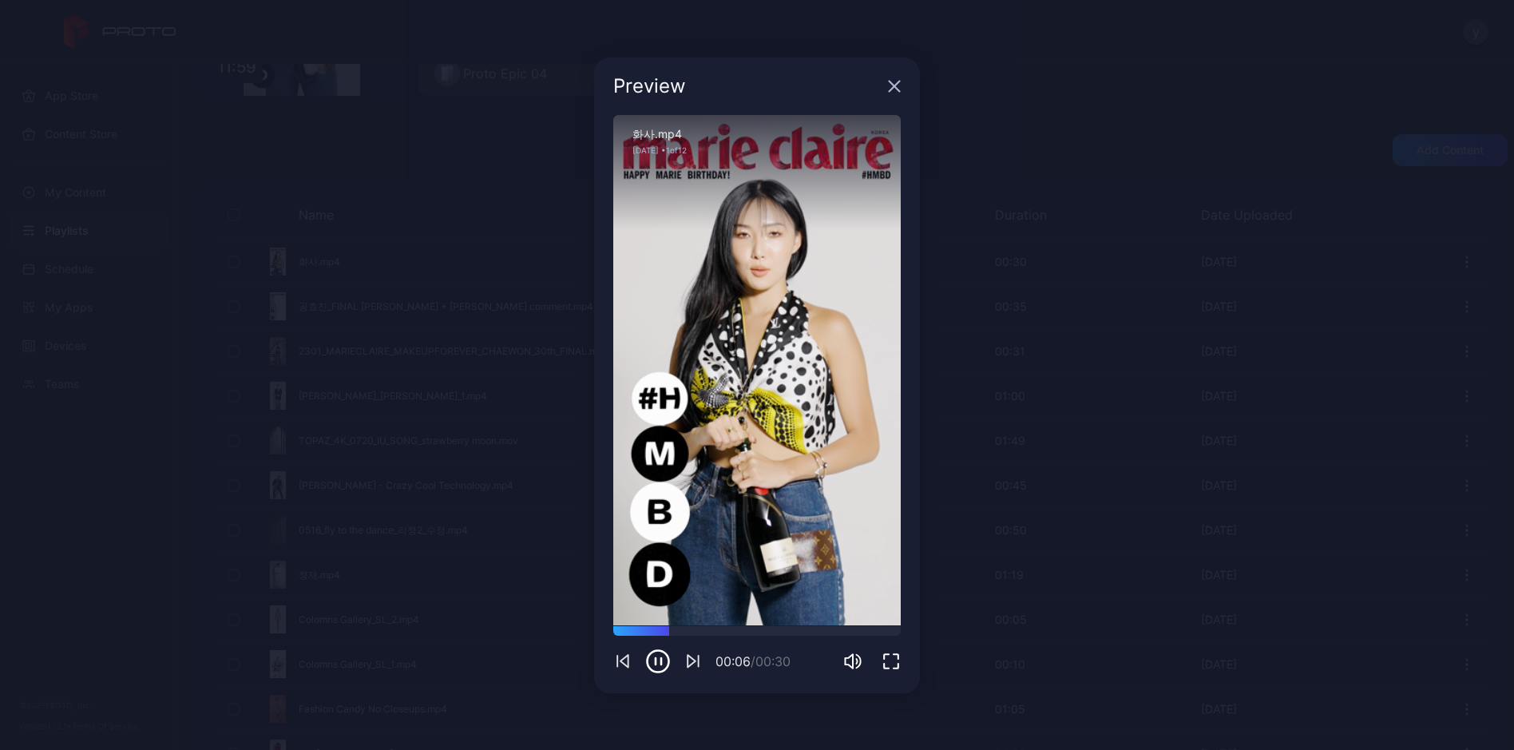
click at [896, 87] on icon "button" at bounding box center [894, 86] width 10 height 10
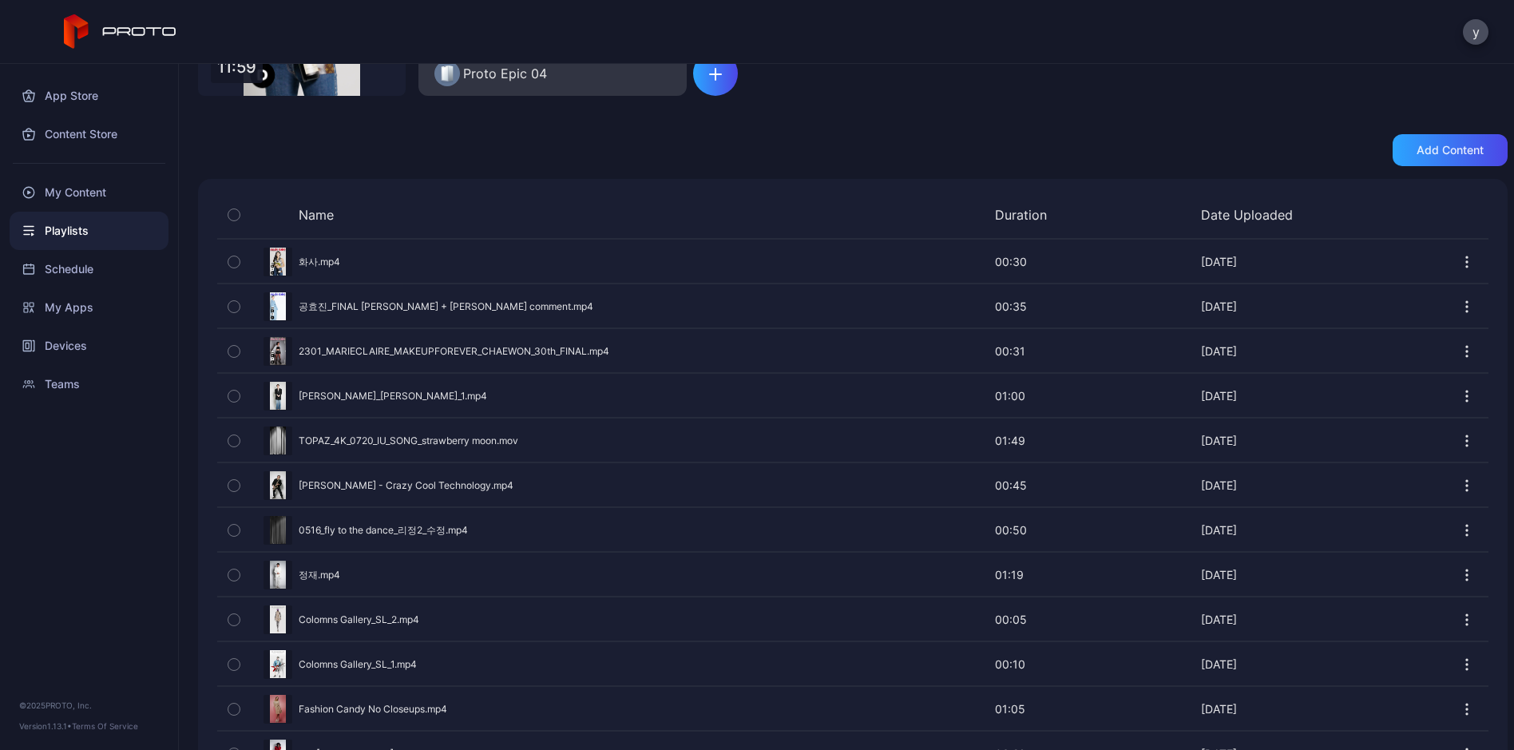
click at [421, 348] on div "Preview" at bounding box center [852, 351] width 1271 height 42
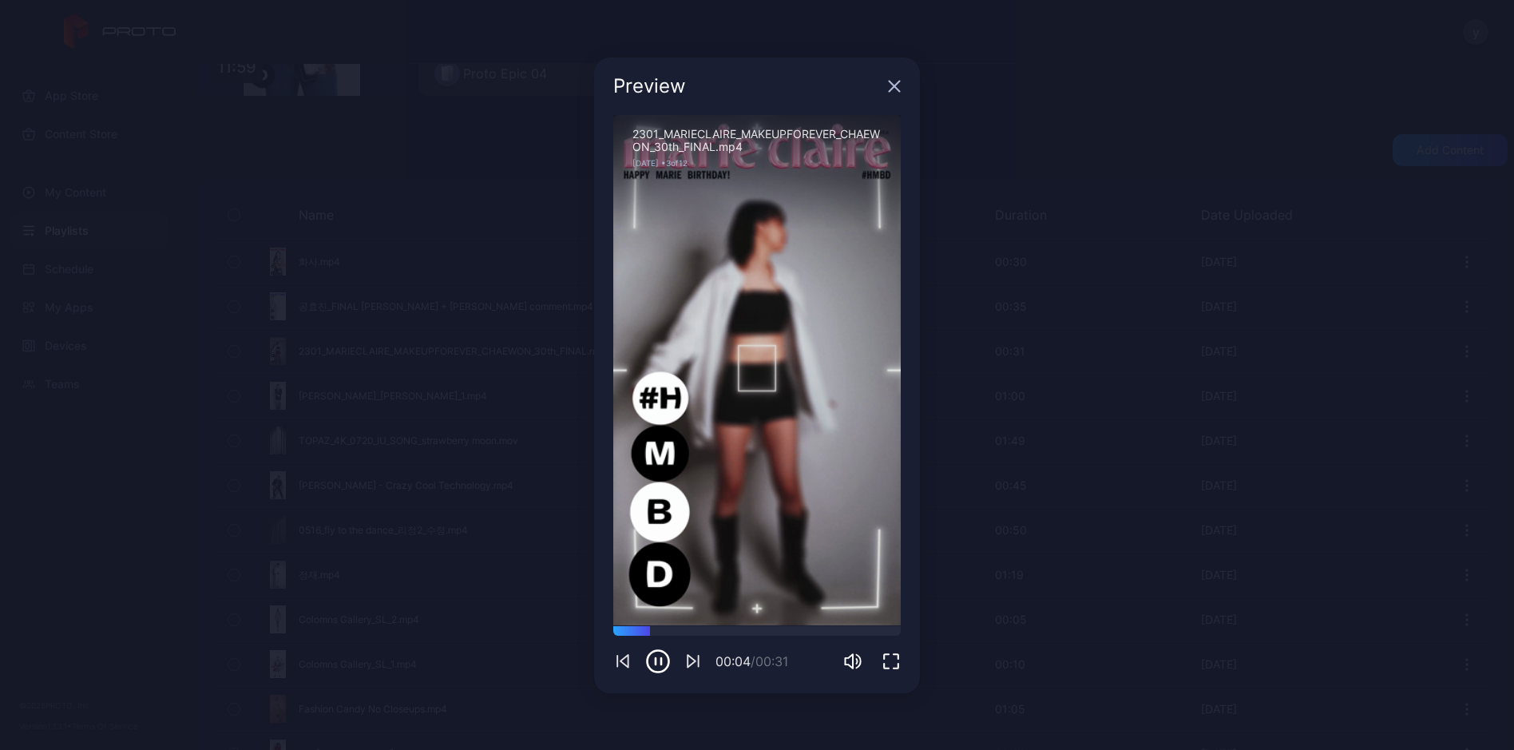
click at [892, 84] on icon "button" at bounding box center [894, 86] width 10 height 10
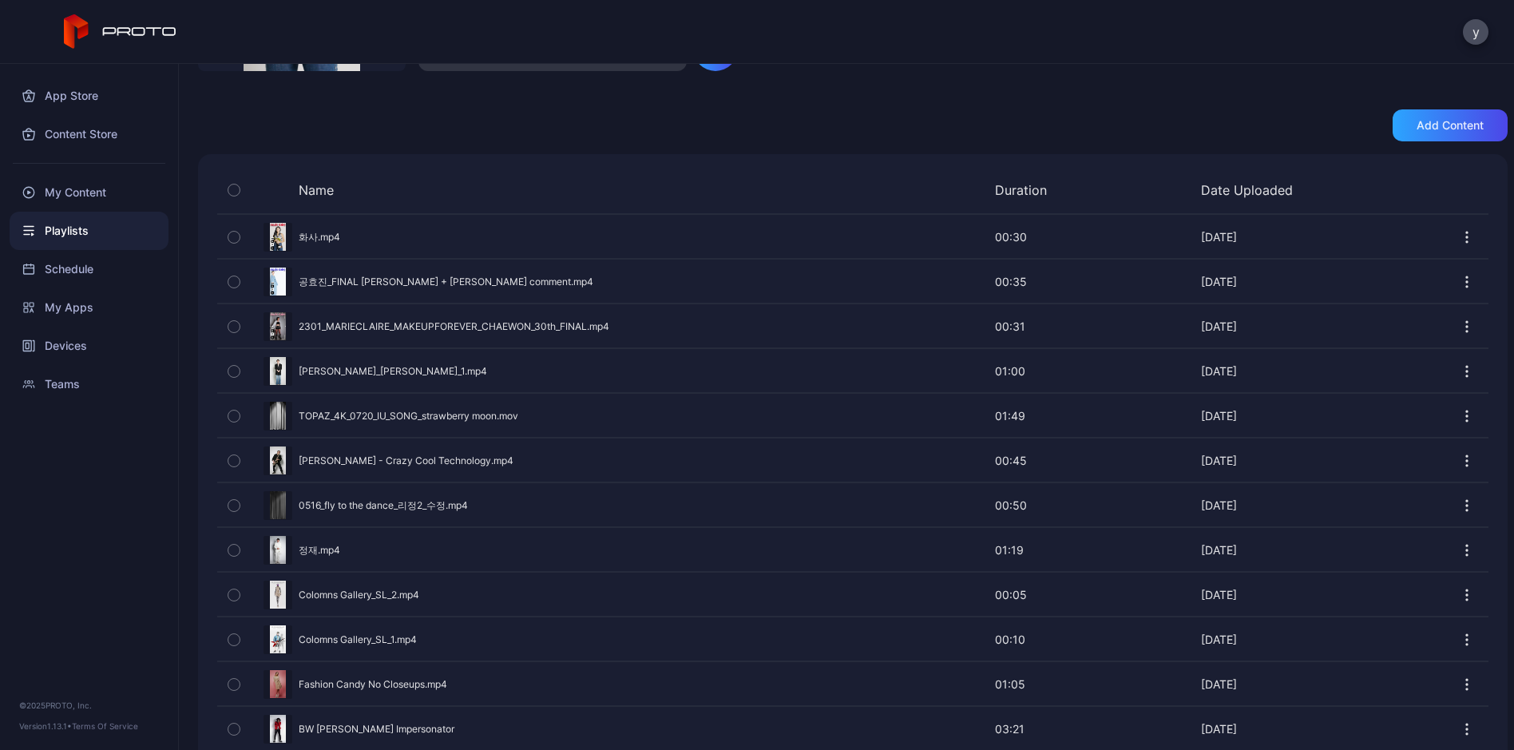
scroll to position [298, 0]
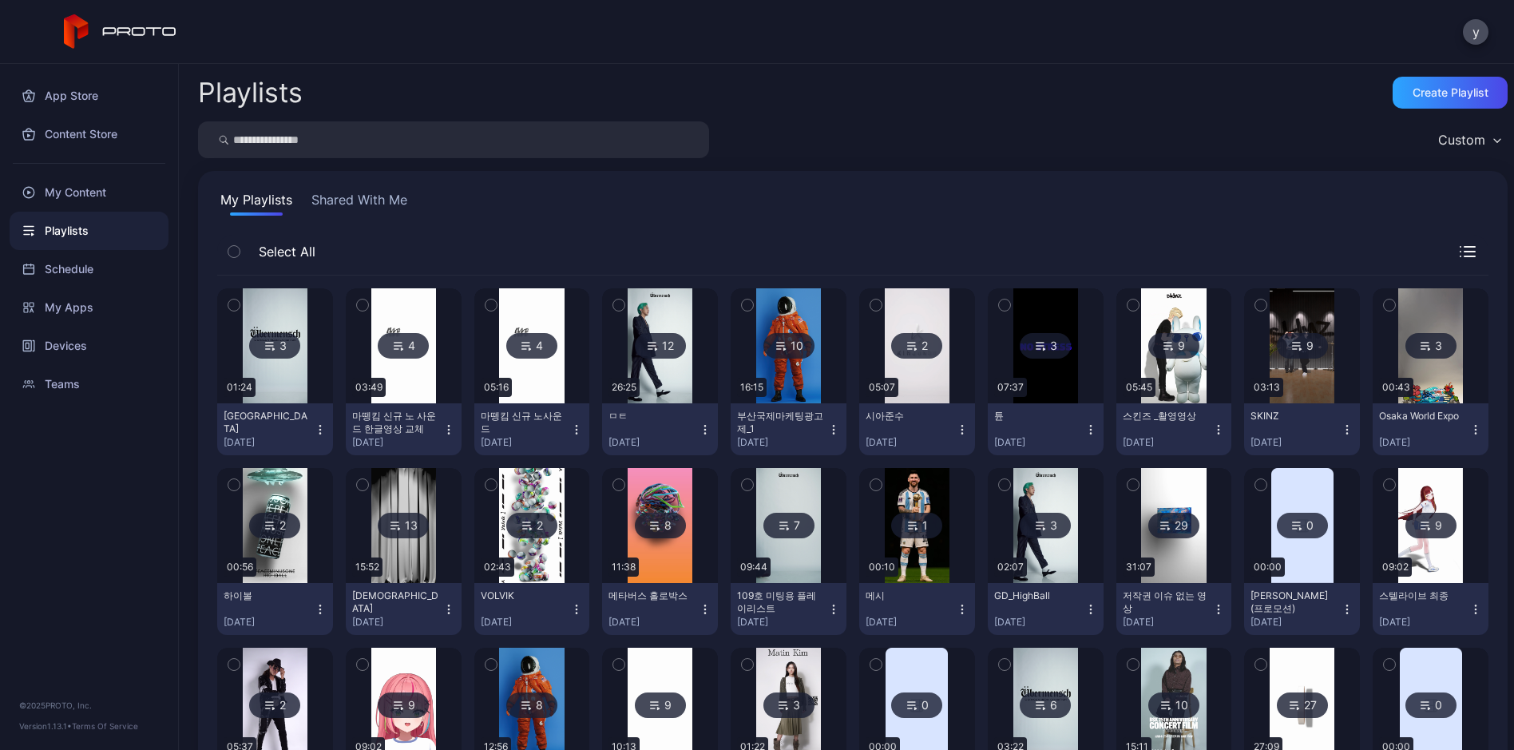
scroll to position [1028, 0]
